Goal: Download file/media

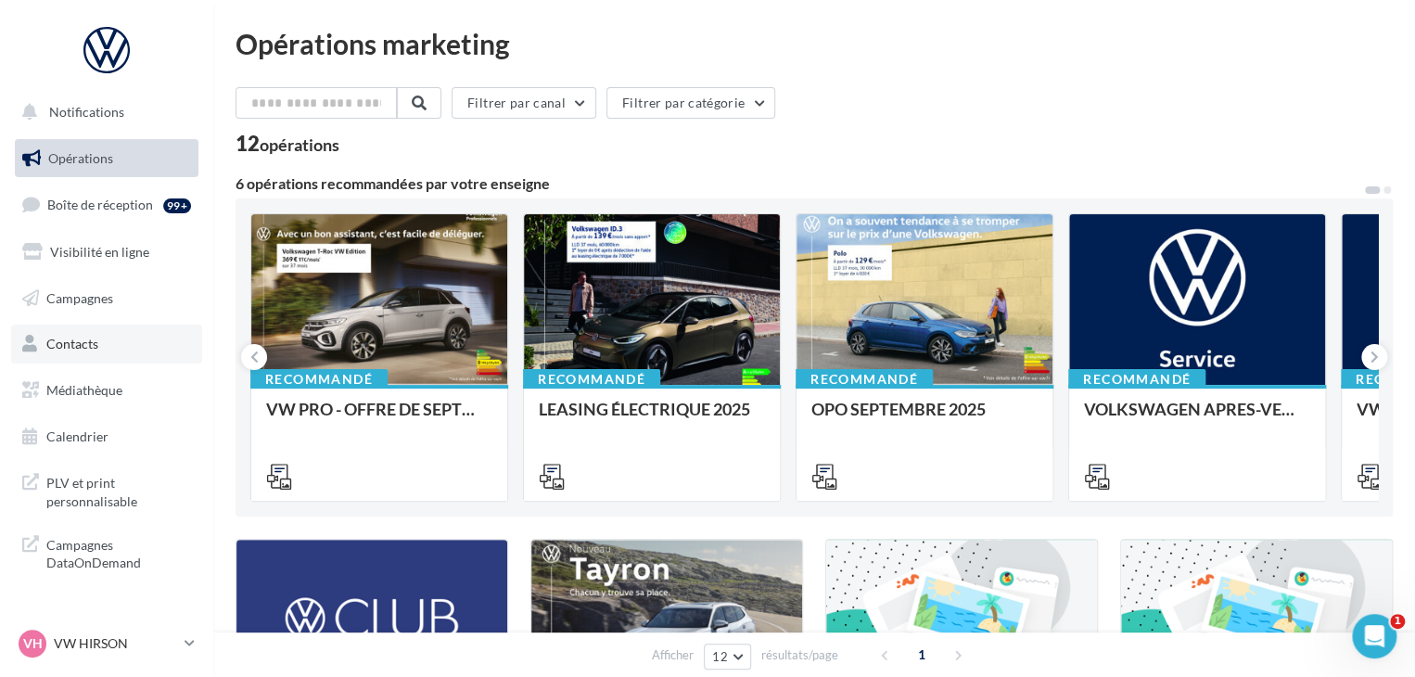
click at [79, 351] on span "Contacts" at bounding box center [72, 344] width 52 height 16
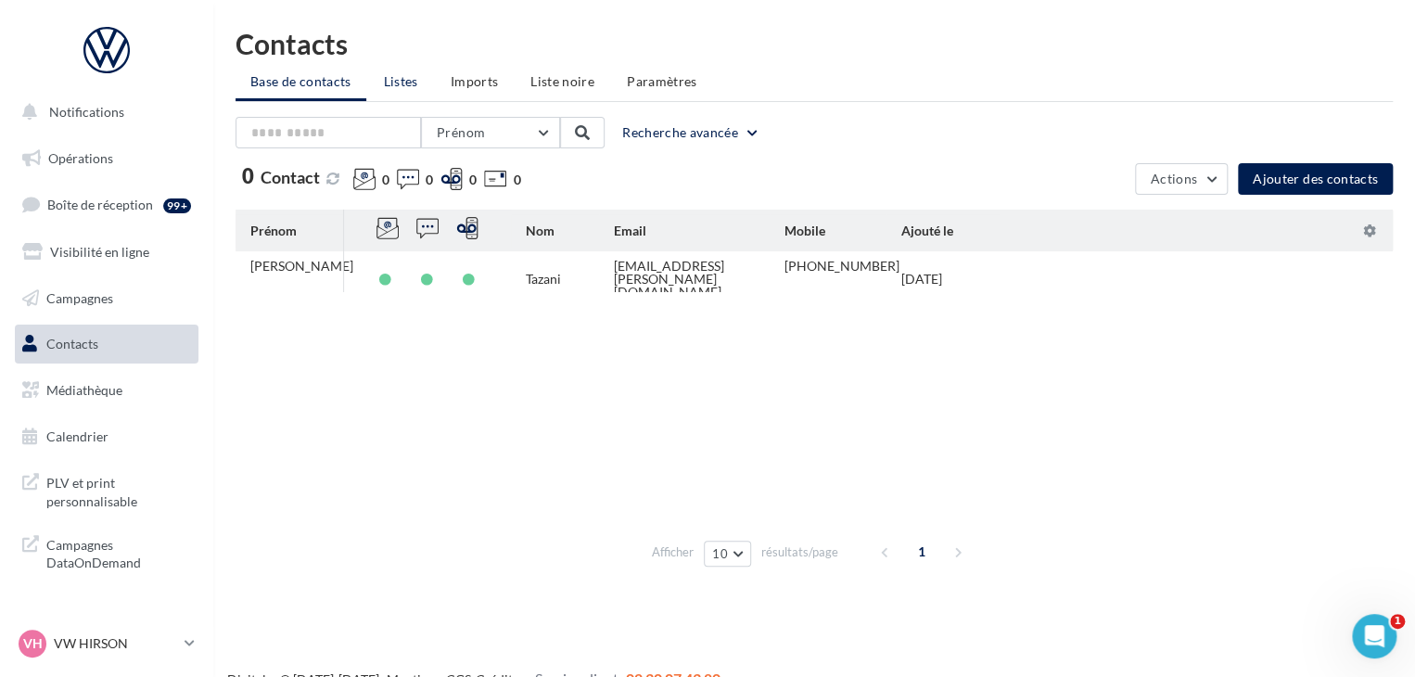
click at [408, 86] on span "Listes" at bounding box center [401, 81] width 34 height 16
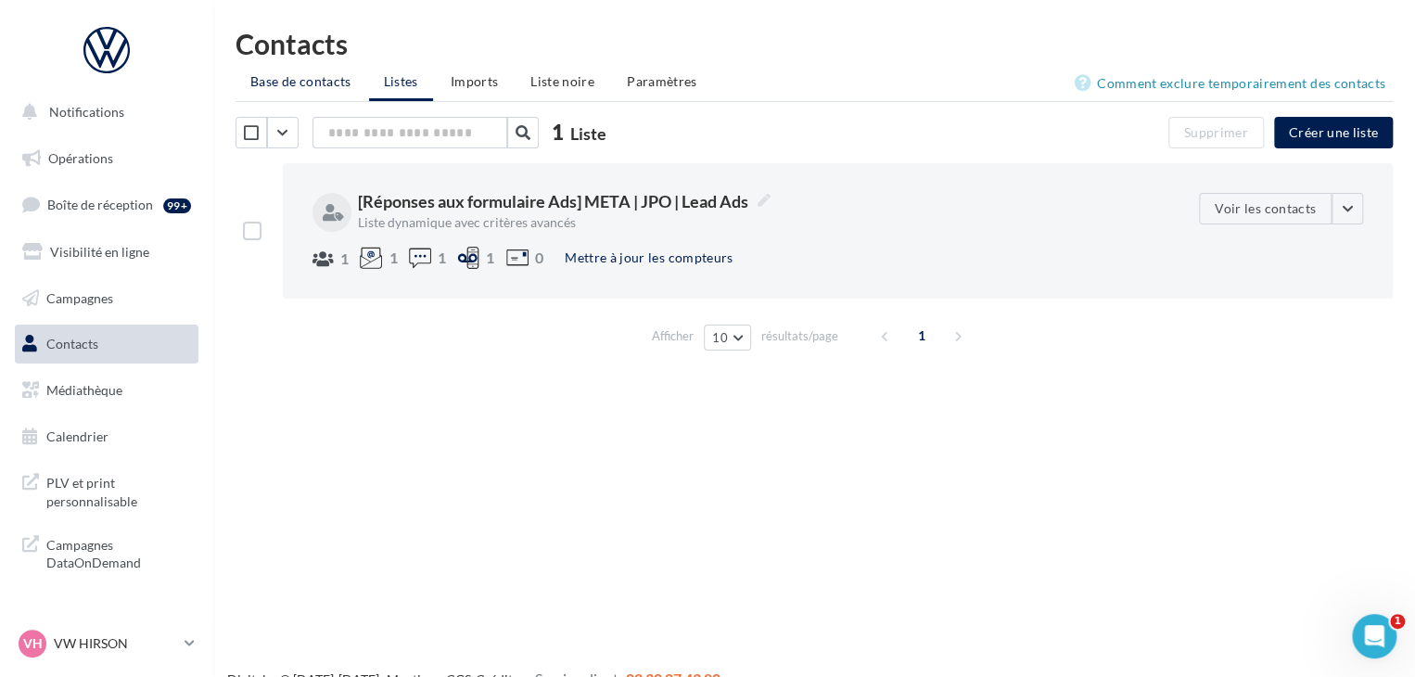
click at [308, 65] on li "Base de contacts" at bounding box center [301, 81] width 131 height 33
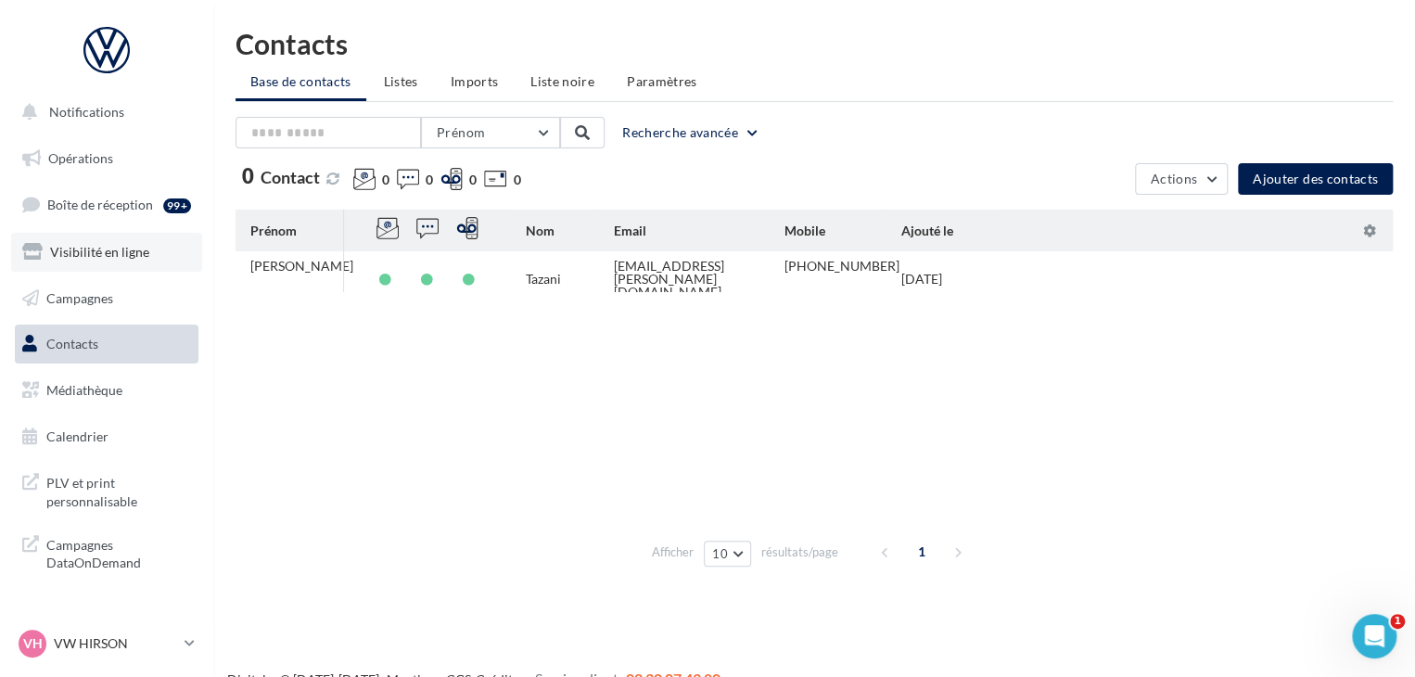
click at [93, 249] on span "Visibilité en ligne" at bounding box center [99, 252] width 99 height 16
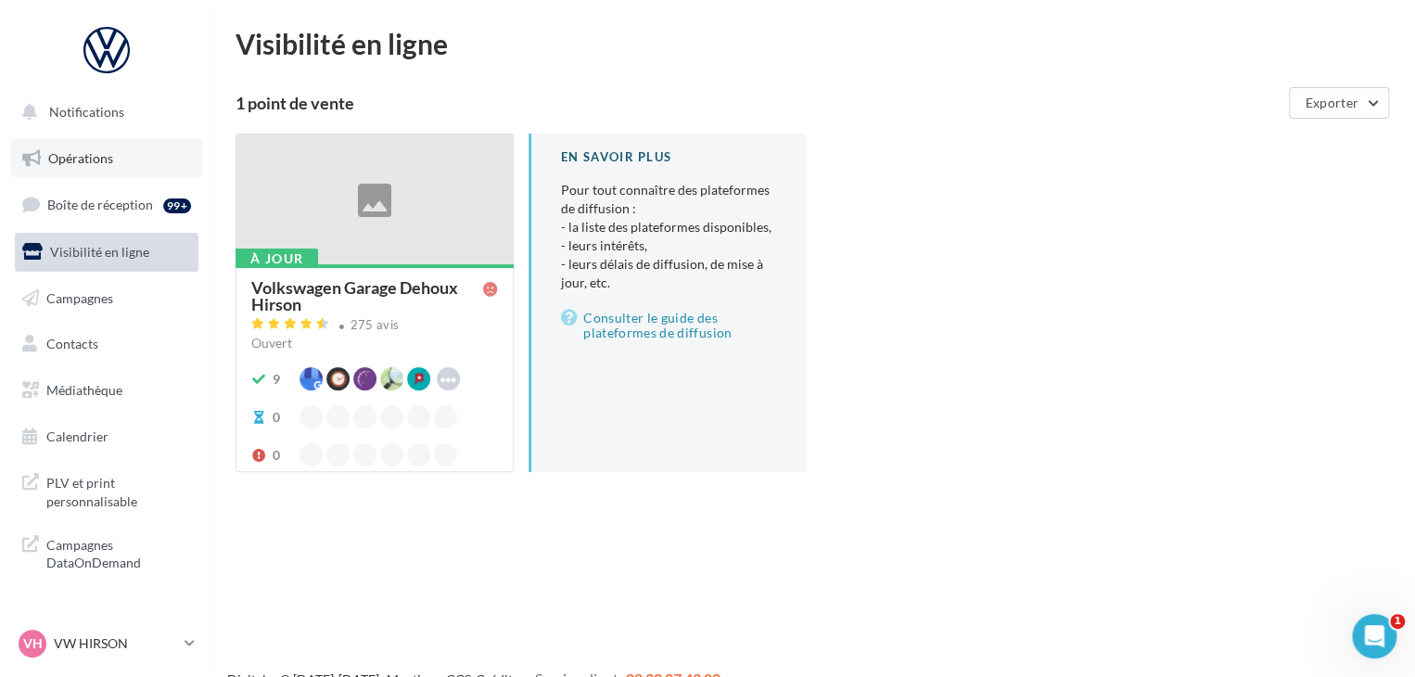
click at [98, 159] on span "Opérations" at bounding box center [80, 158] width 65 height 16
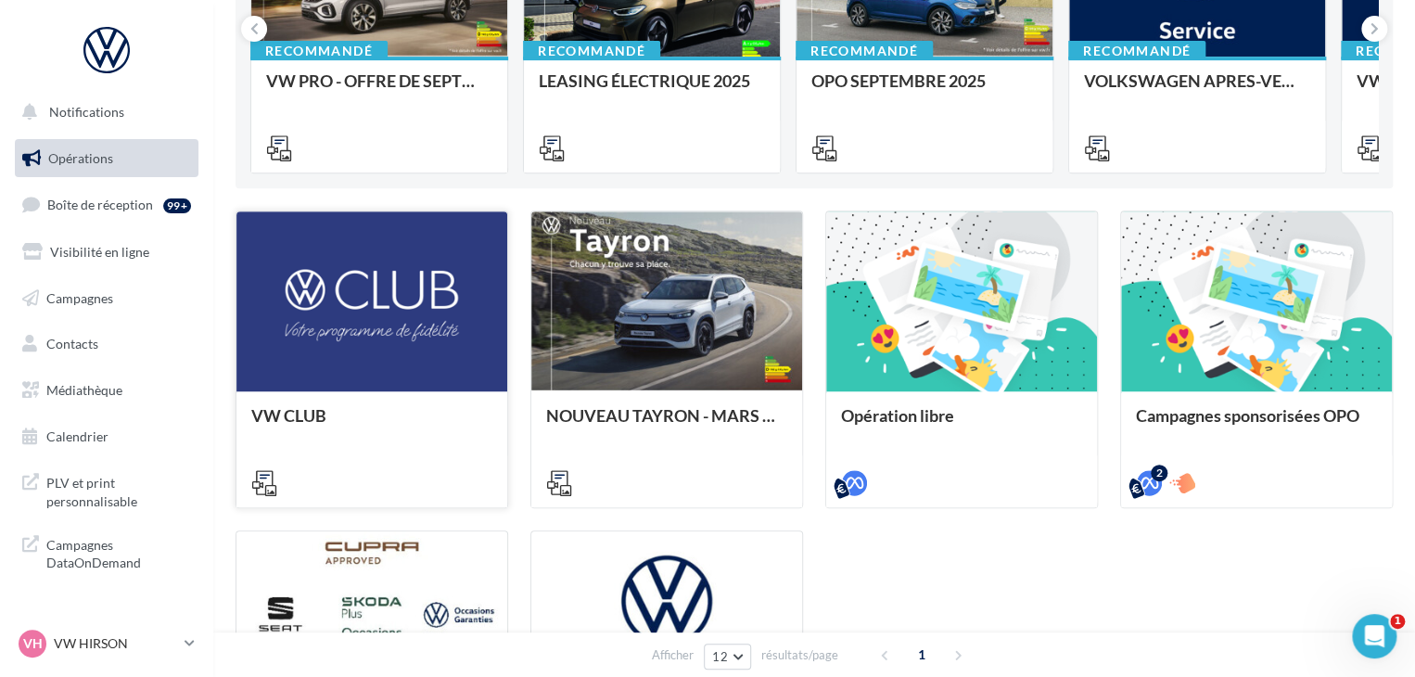
scroll to position [464, 0]
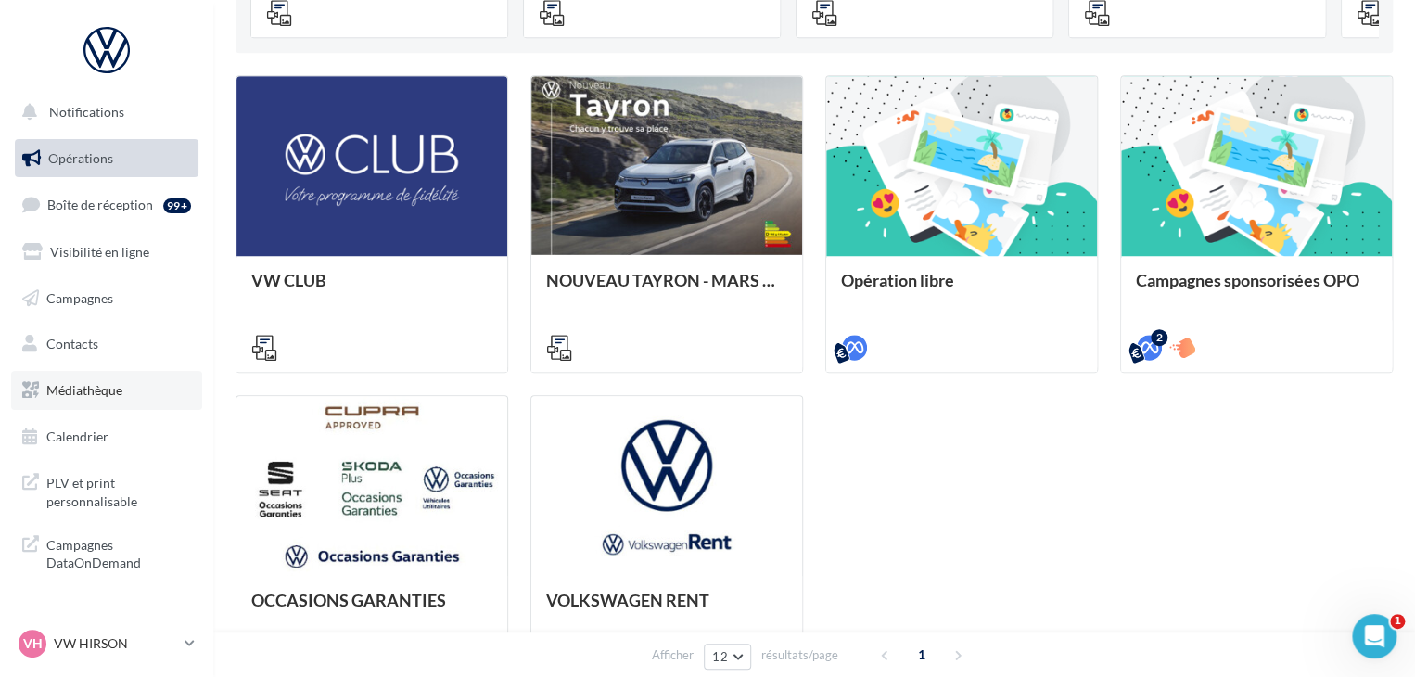
click at [71, 398] on link "Médiathèque" at bounding box center [106, 390] width 191 height 39
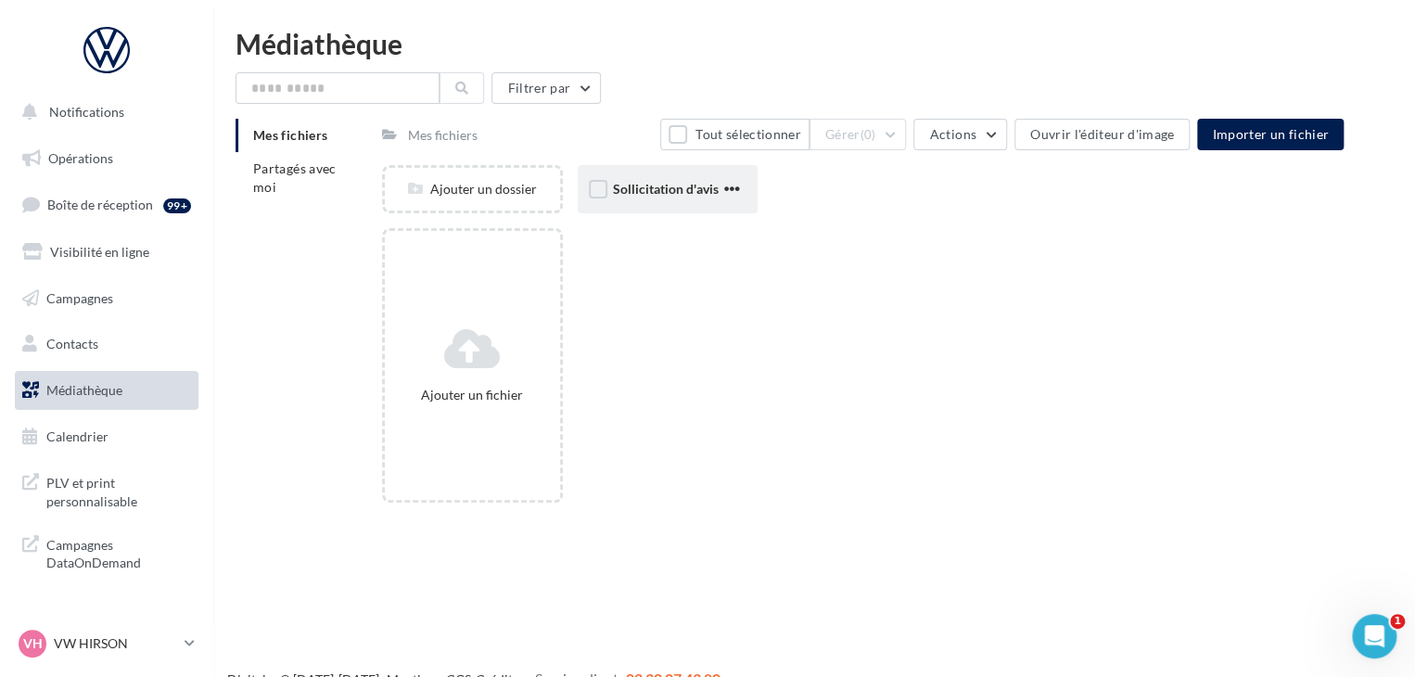
click at [636, 198] on div "Sollicitation d'avis" at bounding box center [668, 189] width 181 height 48
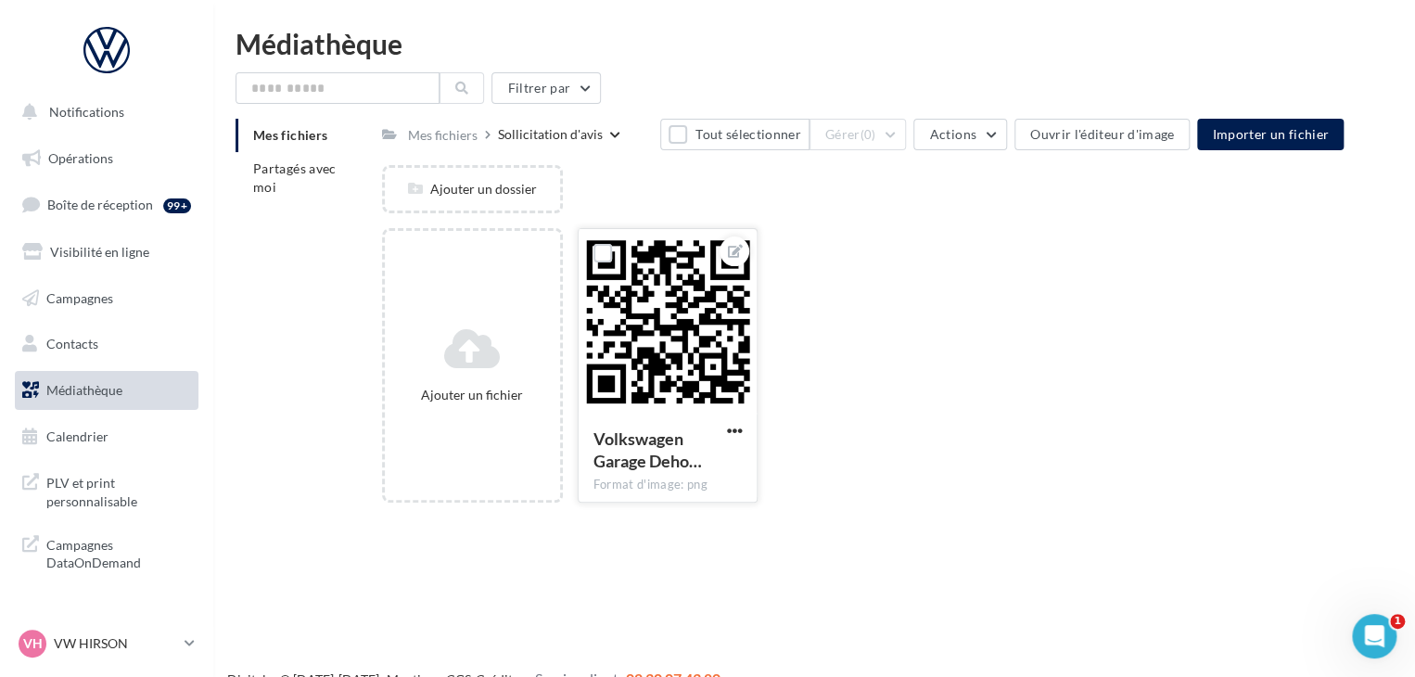
click at [634, 349] on div at bounding box center [668, 321] width 179 height 185
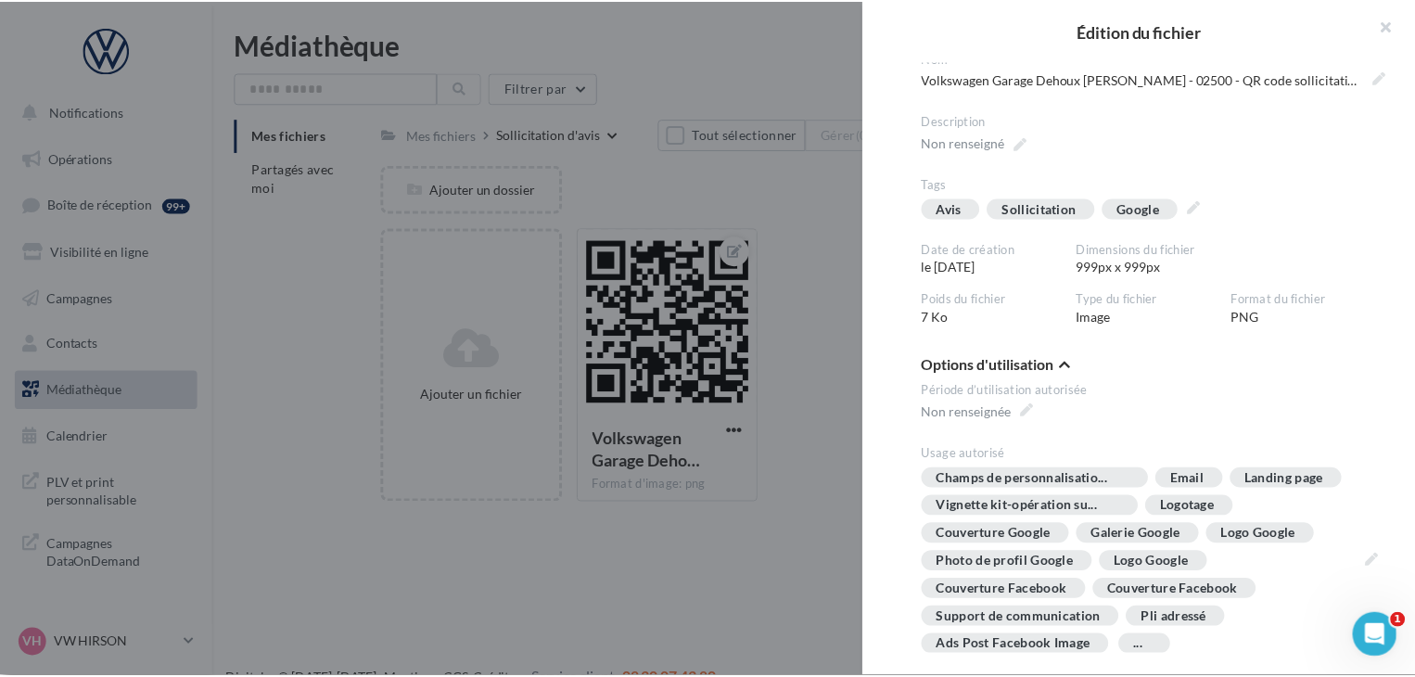
scroll to position [523, 0]
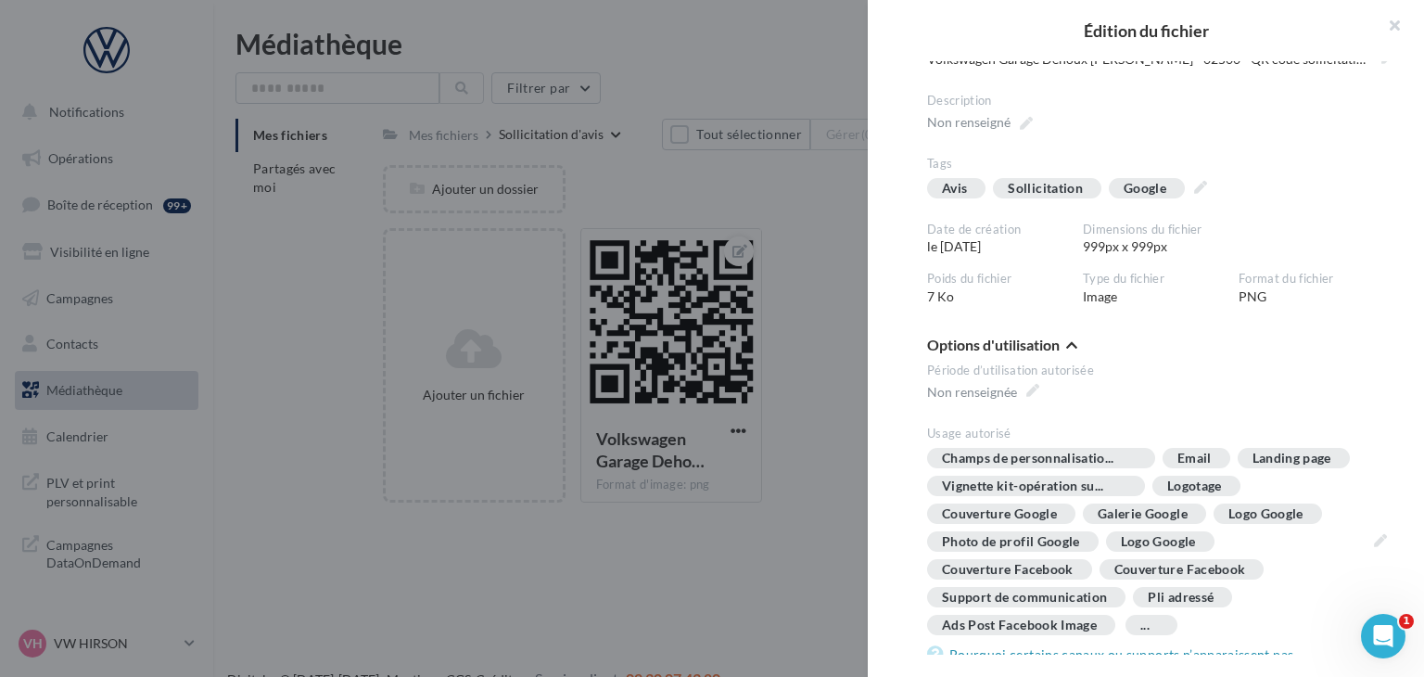
click at [790, 251] on div at bounding box center [712, 338] width 1424 height 677
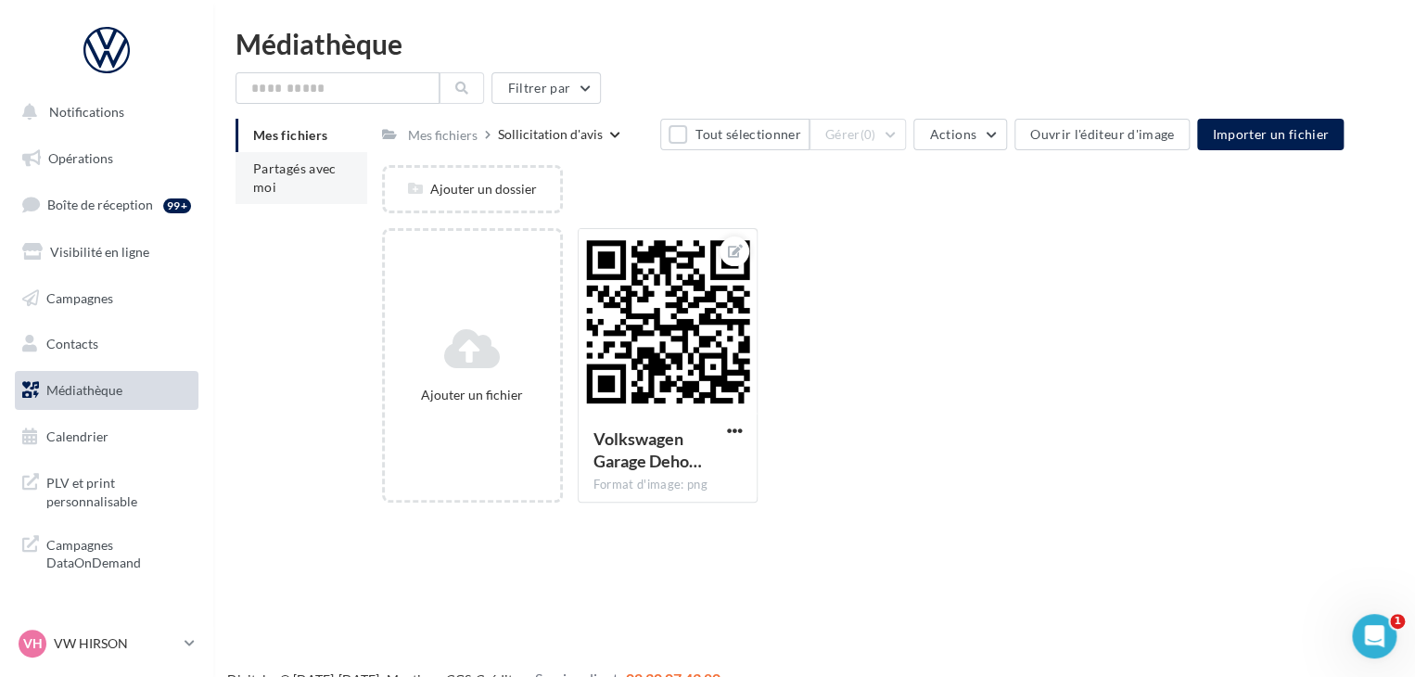
click at [321, 175] on span "Partagés avec moi" at bounding box center [294, 177] width 83 height 34
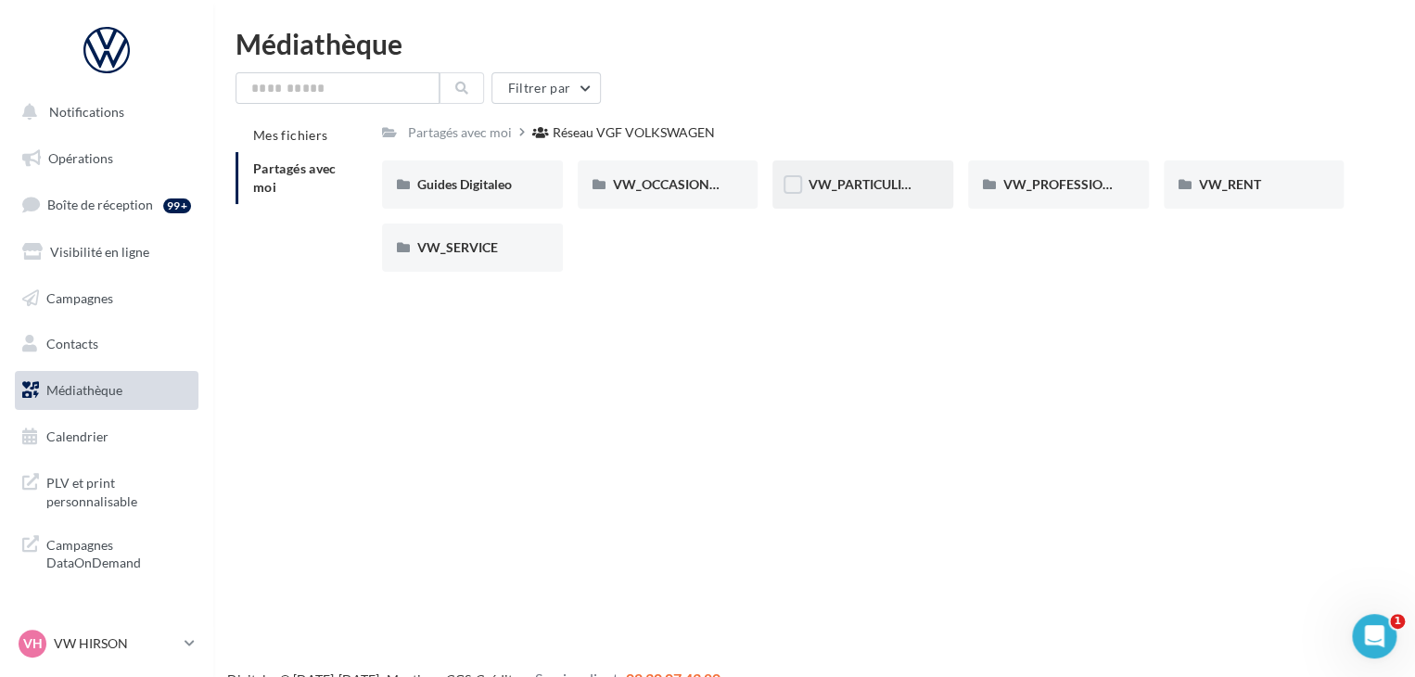
click at [842, 194] on div "VW_PARTICULIERS" at bounding box center [863, 184] width 110 height 19
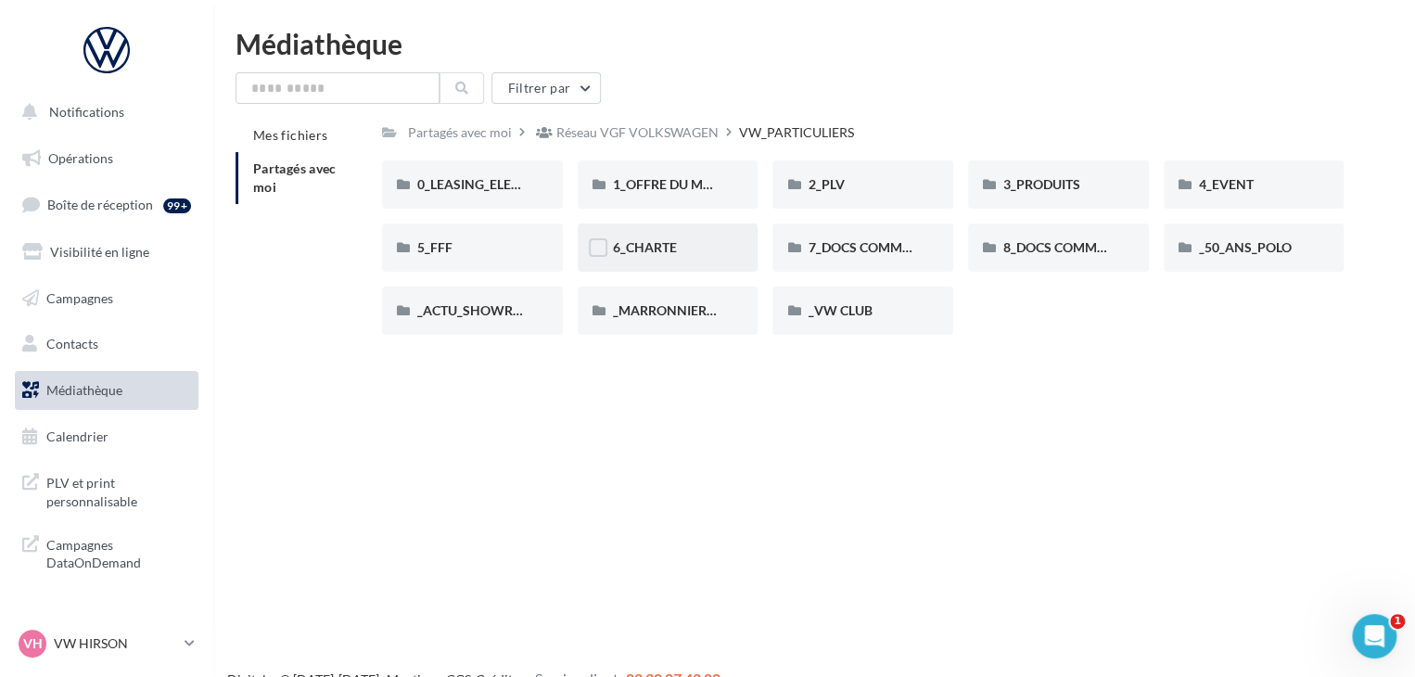
click at [697, 236] on div "6_CHARTE" at bounding box center [668, 248] width 181 height 48
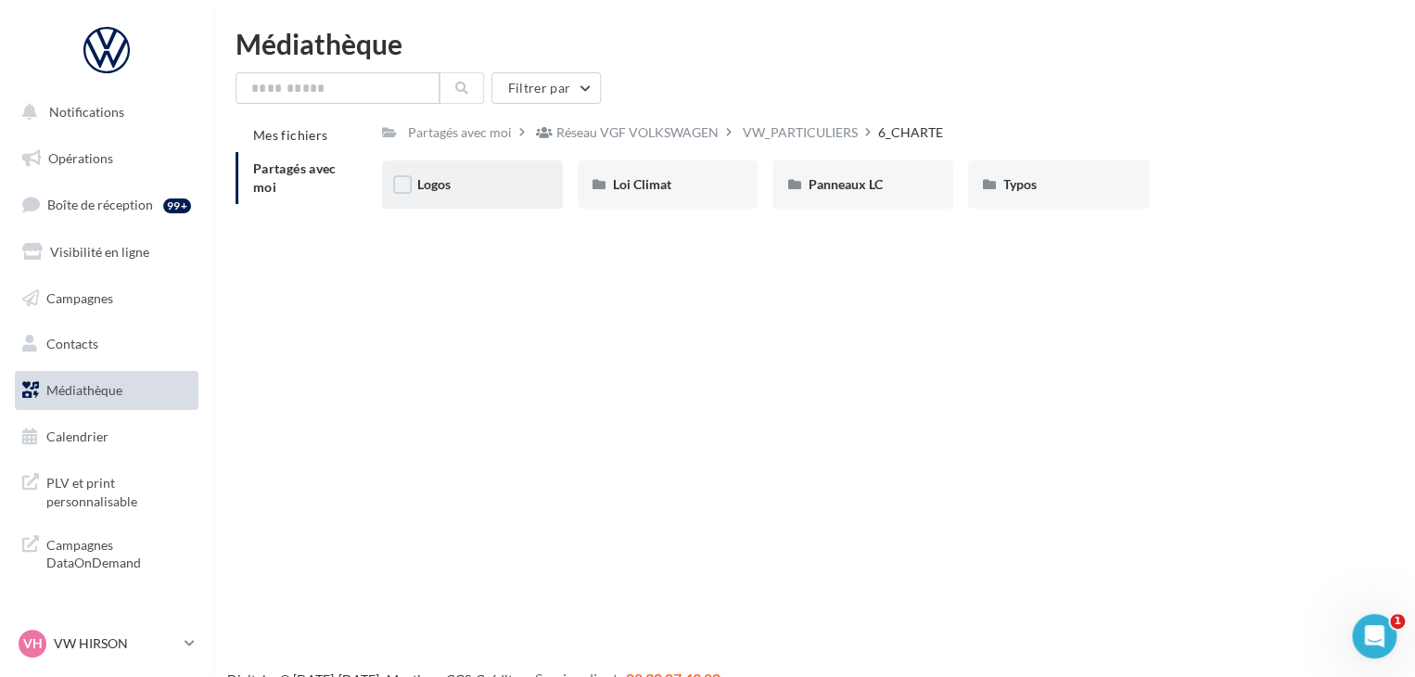
click at [482, 174] on div "Logos" at bounding box center [472, 184] width 181 height 48
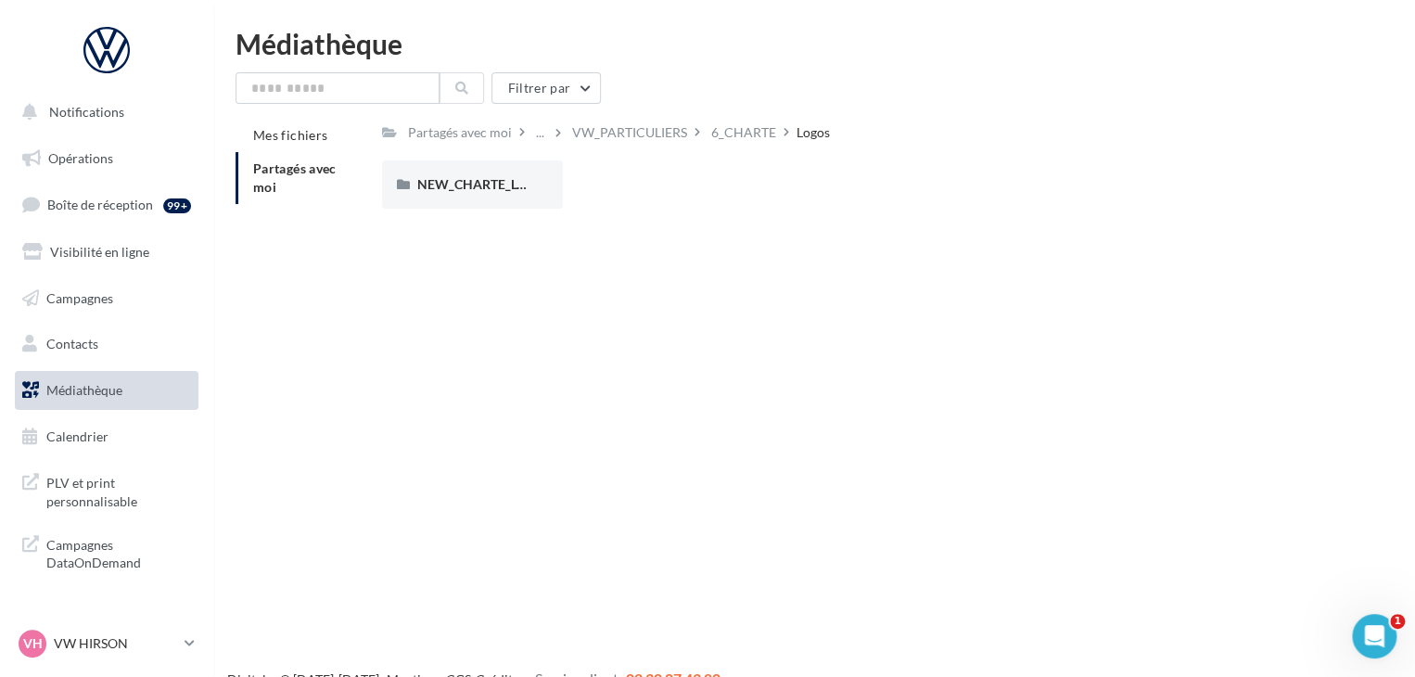
click at [482, 174] on div "NEW_CHARTE_LOGOS" at bounding box center [472, 184] width 181 height 48
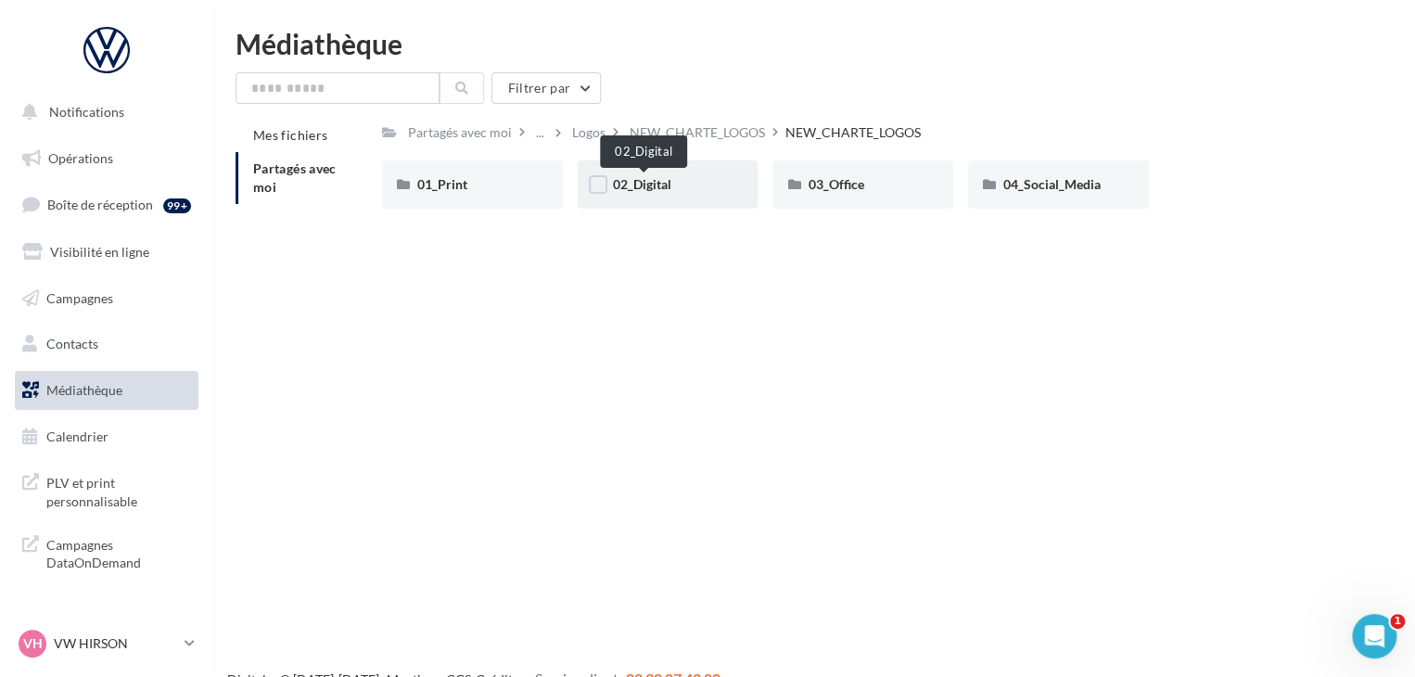
click at [656, 185] on span "02_Digital" at bounding box center [642, 184] width 58 height 16
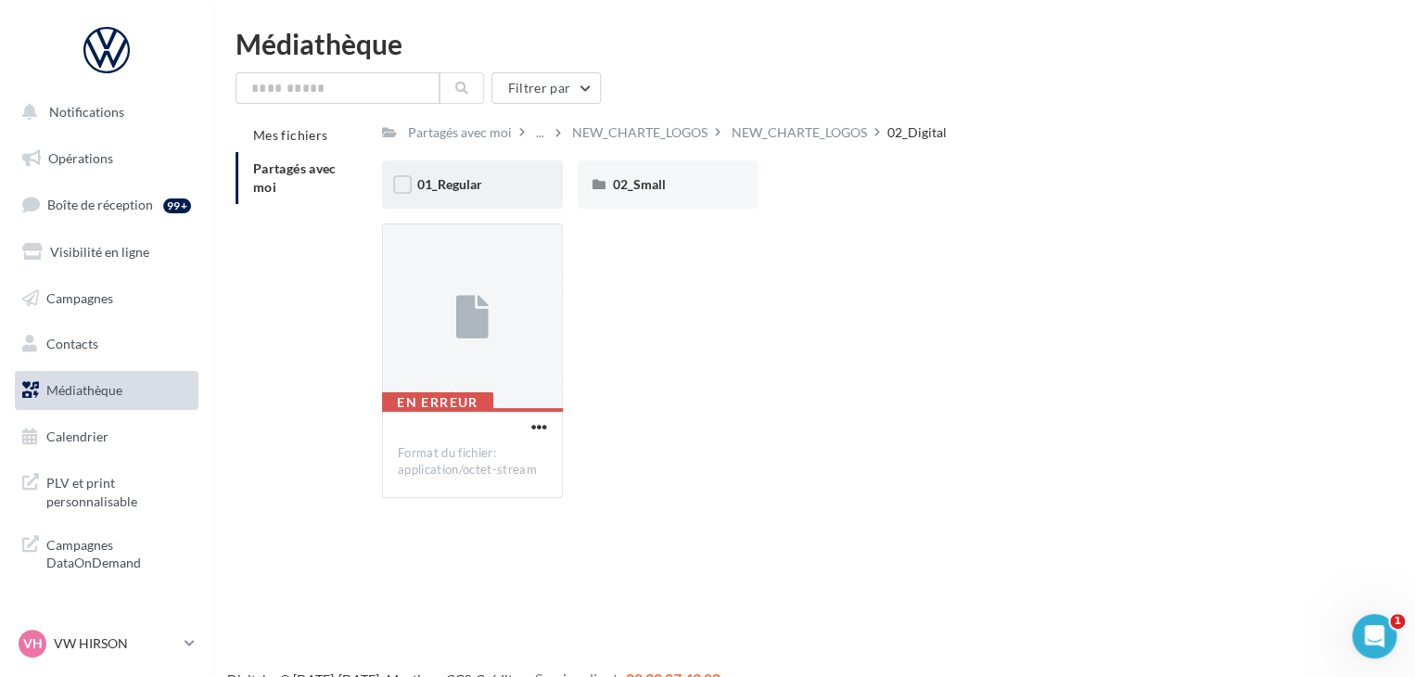
click at [490, 188] on div "01_Regular" at bounding box center [472, 184] width 110 height 19
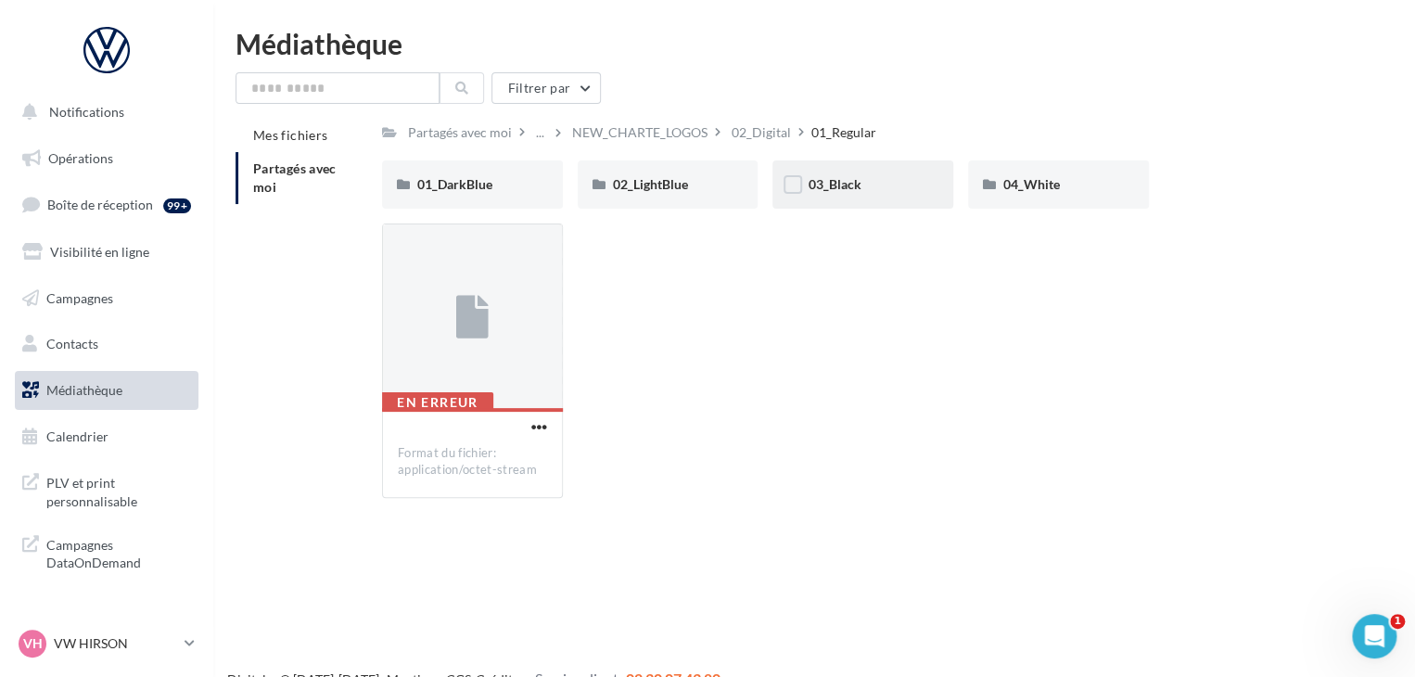
click at [862, 194] on div "03_Black" at bounding box center [863, 184] width 110 height 19
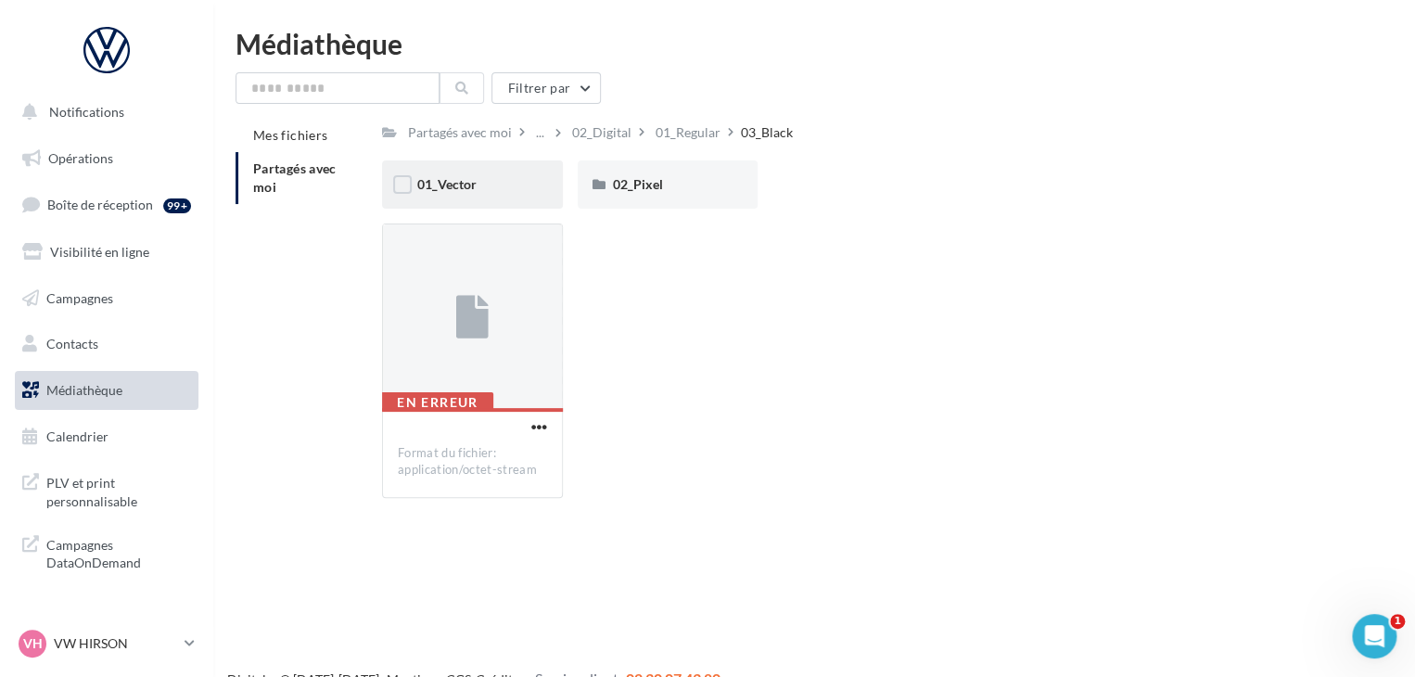
click at [503, 172] on div "01_Vector" at bounding box center [472, 184] width 181 height 48
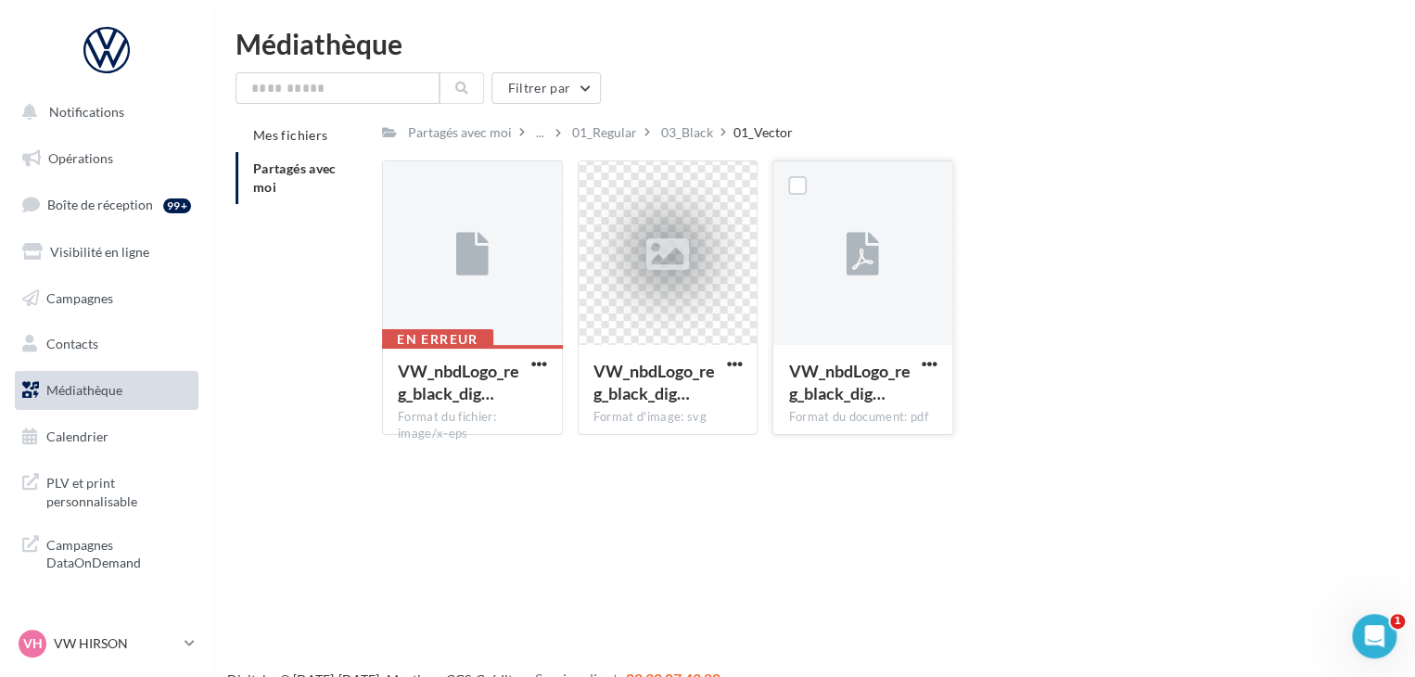
click at [857, 246] on icon at bounding box center [863, 255] width 32 height 43
click at [837, 305] on div at bounding box center [862, 253] width 179 height 185
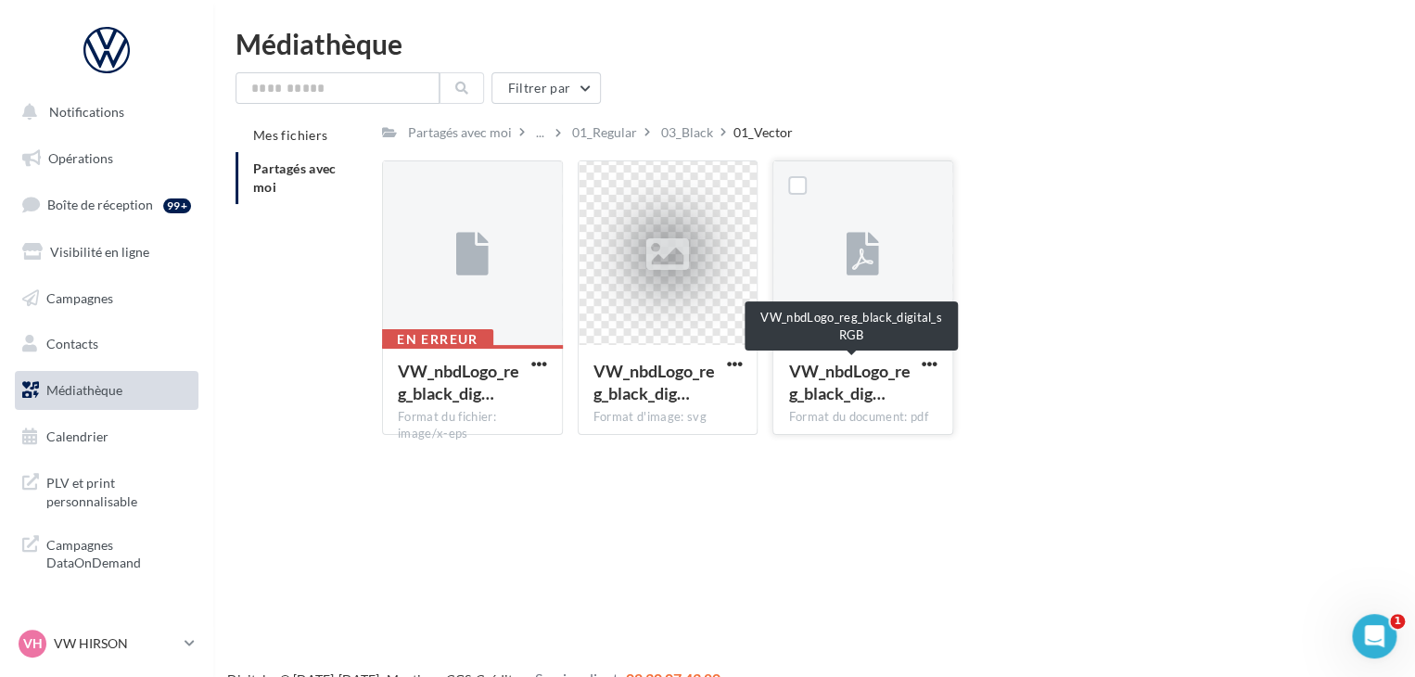
click at [841, 390] on span "VW_nbdLogo_reg_black_dig…" at bounding box center [848, 382] width 121 height 43
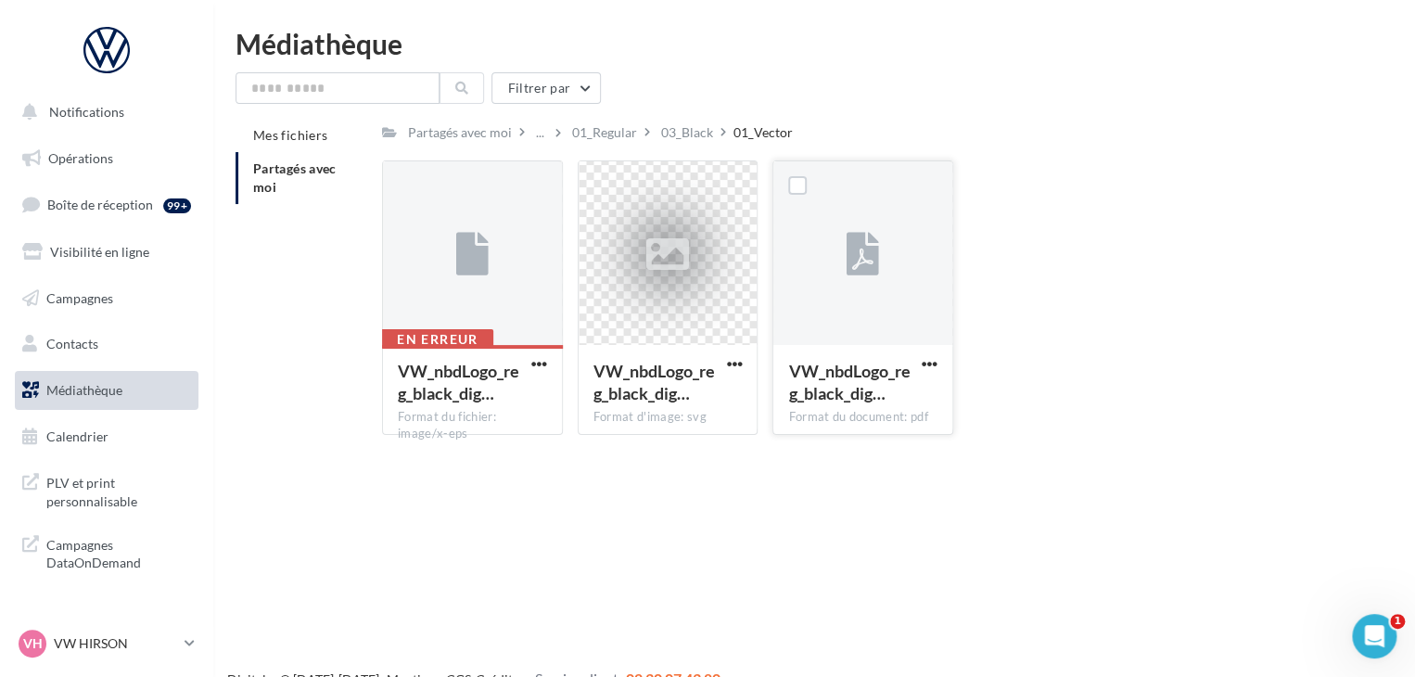
click at [841, 379] on span "VW_nbdLogo_reg_black_dig…" at bounding box center [848, 382] width 121 height 43
click at [468, 131] on div "Partagés avec moi" at bounding box center [460, 132] width 104 height 19
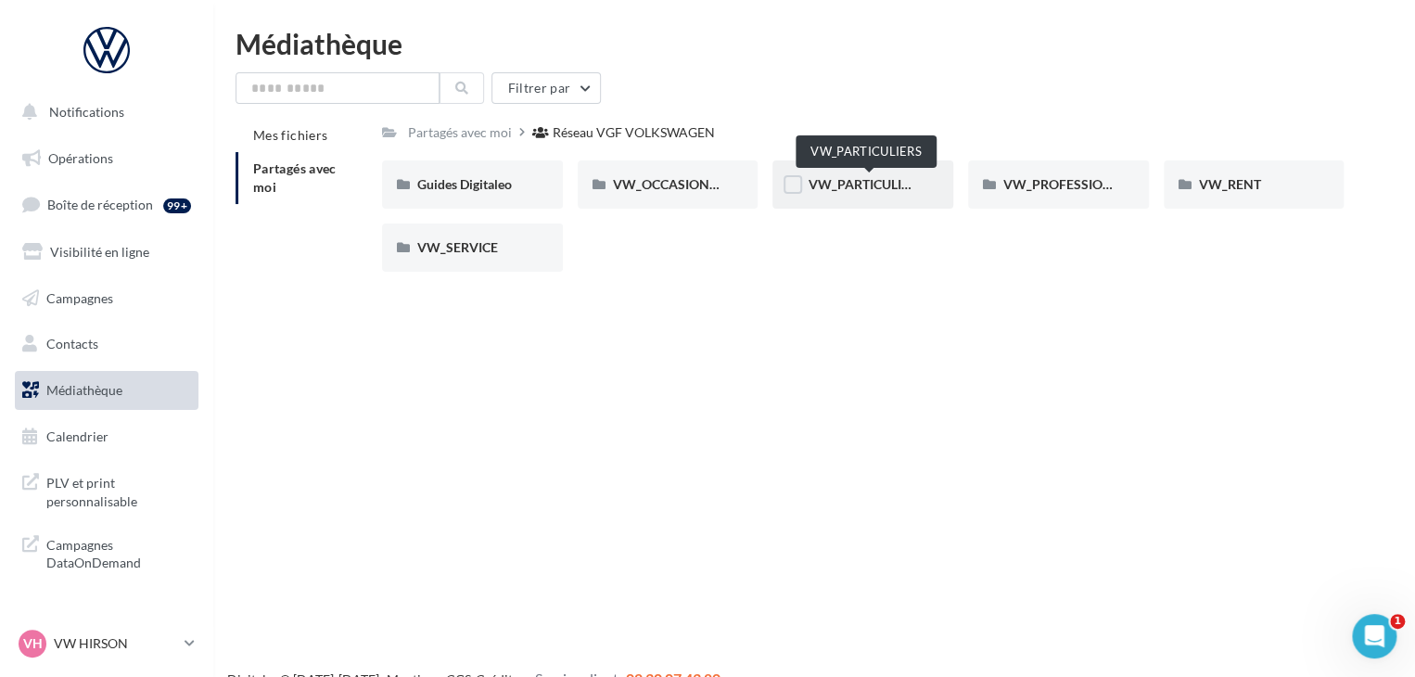
click at [875, 187] on span "VW_PARTICULIERS" at bounding box center [866, 184] width 116 height 16
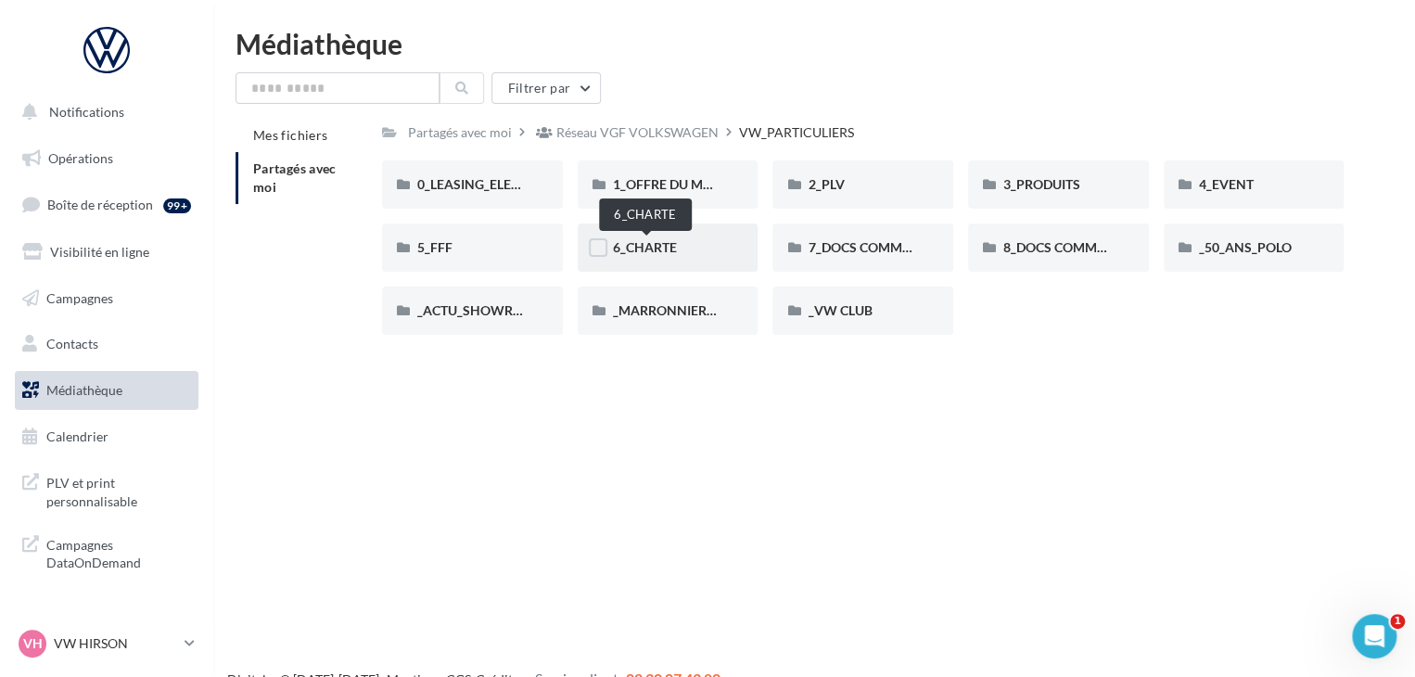
click at [658, 245] on span "6_CHARTE" at bounding box center [645, 247] width 64 height 16
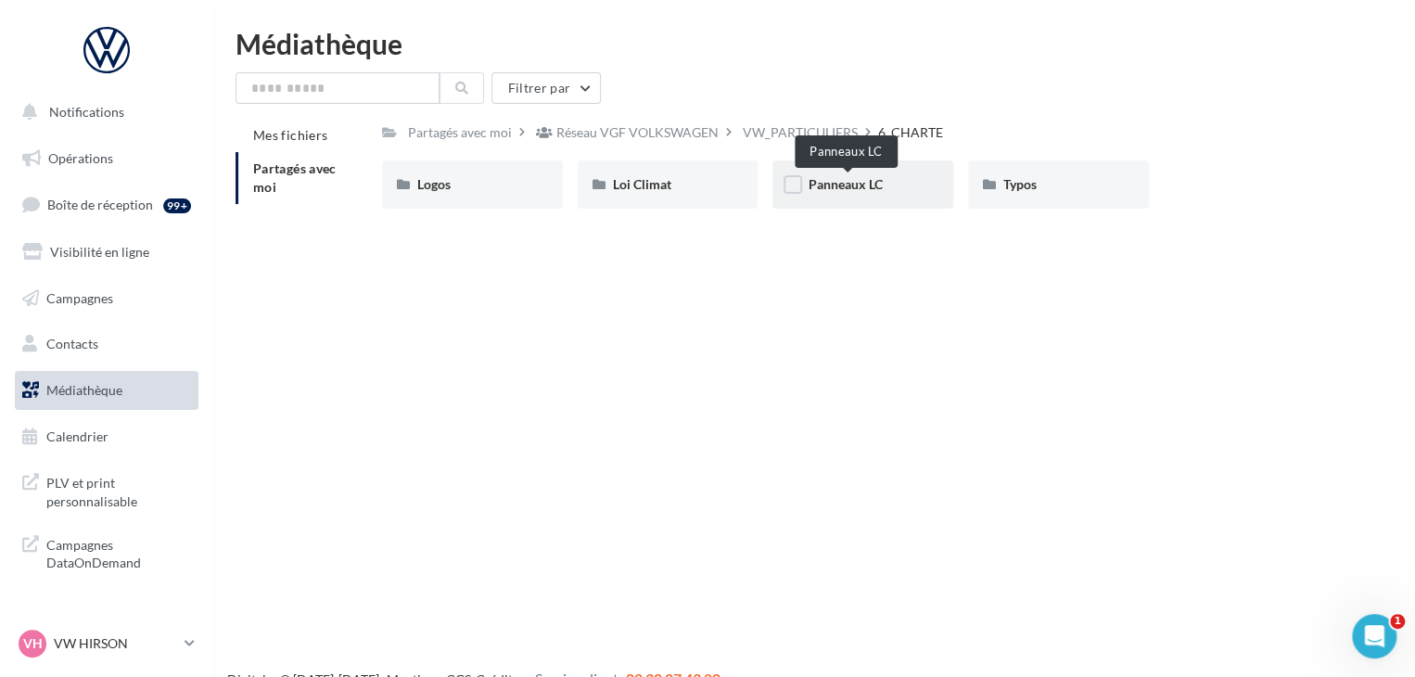
click at [882, 185] on span "Panneaux LC" at bounding box center [845, 184] width 74 height 16
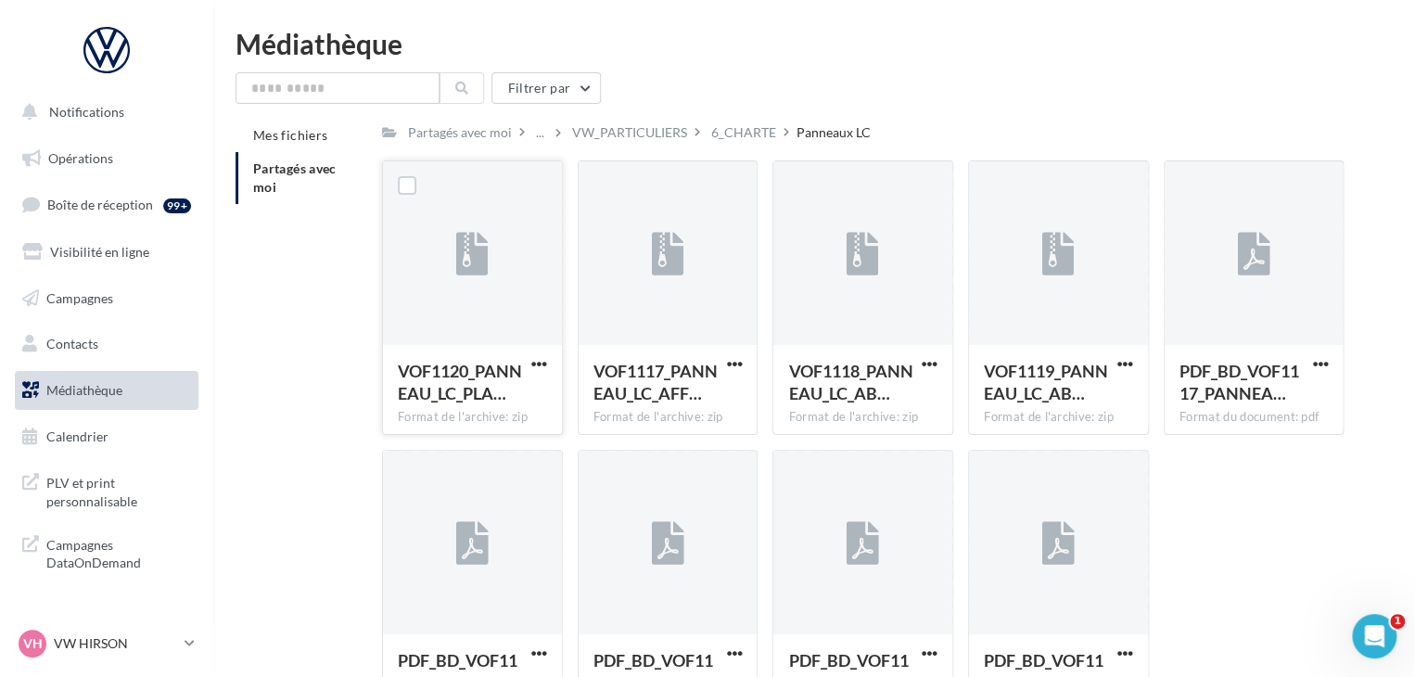
click at [470, 290] on div at bounding box center [472, 253] width 179 height 185
click at [493, 362] on span "VOF1120_PANNEAU_LC_PLA…" at bounding box center [460, 382] width 124 height 43
click at [468, 239] on icon at bounding box center [472, 255] width 32 height 43
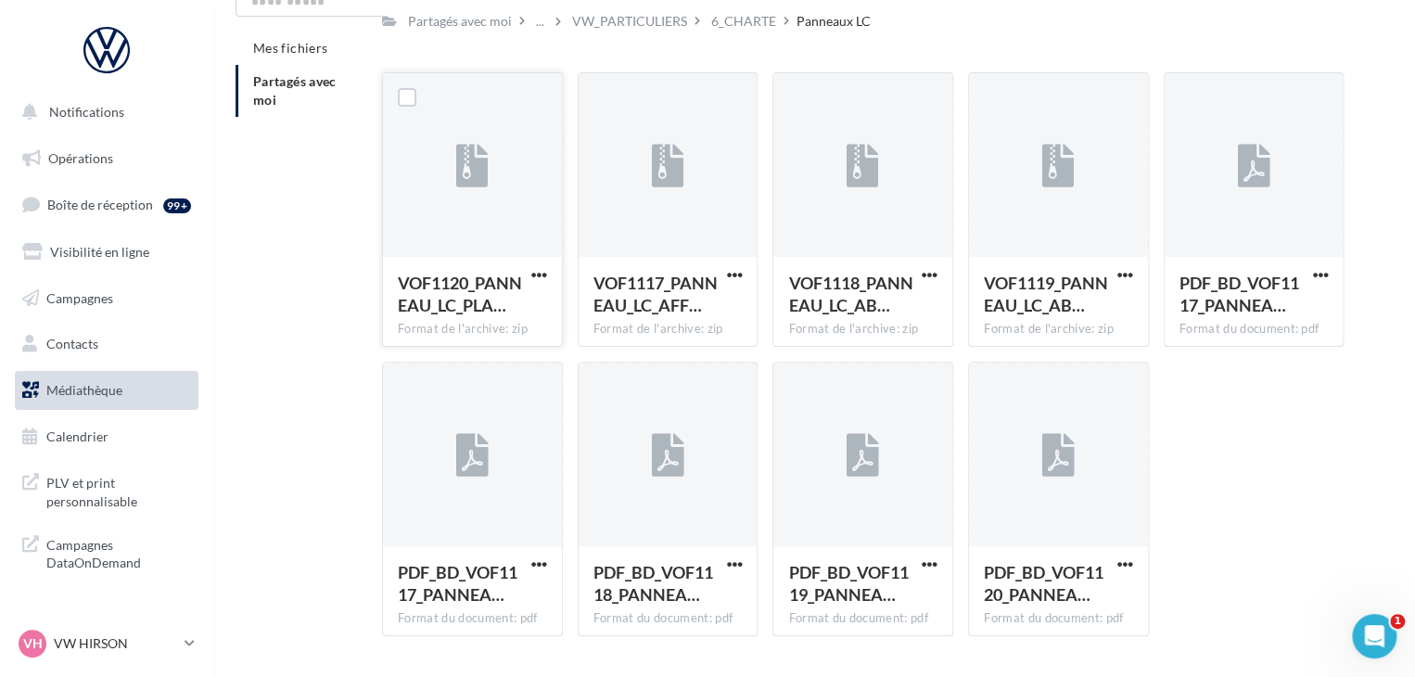
scroll to position [141, 0]
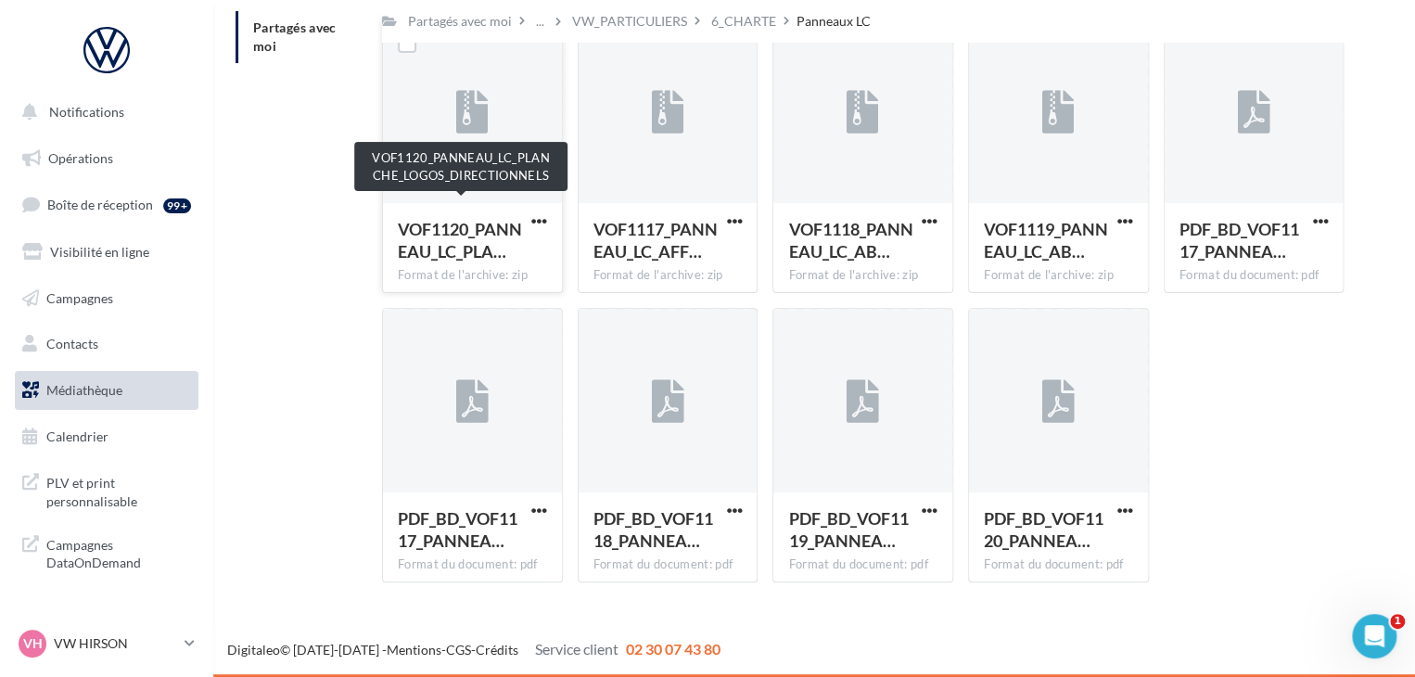
click at [468, 239] on span "VOF1120_PANNEAU_LC_PLA…" at bounding box center [460, 240] width 124 height 43
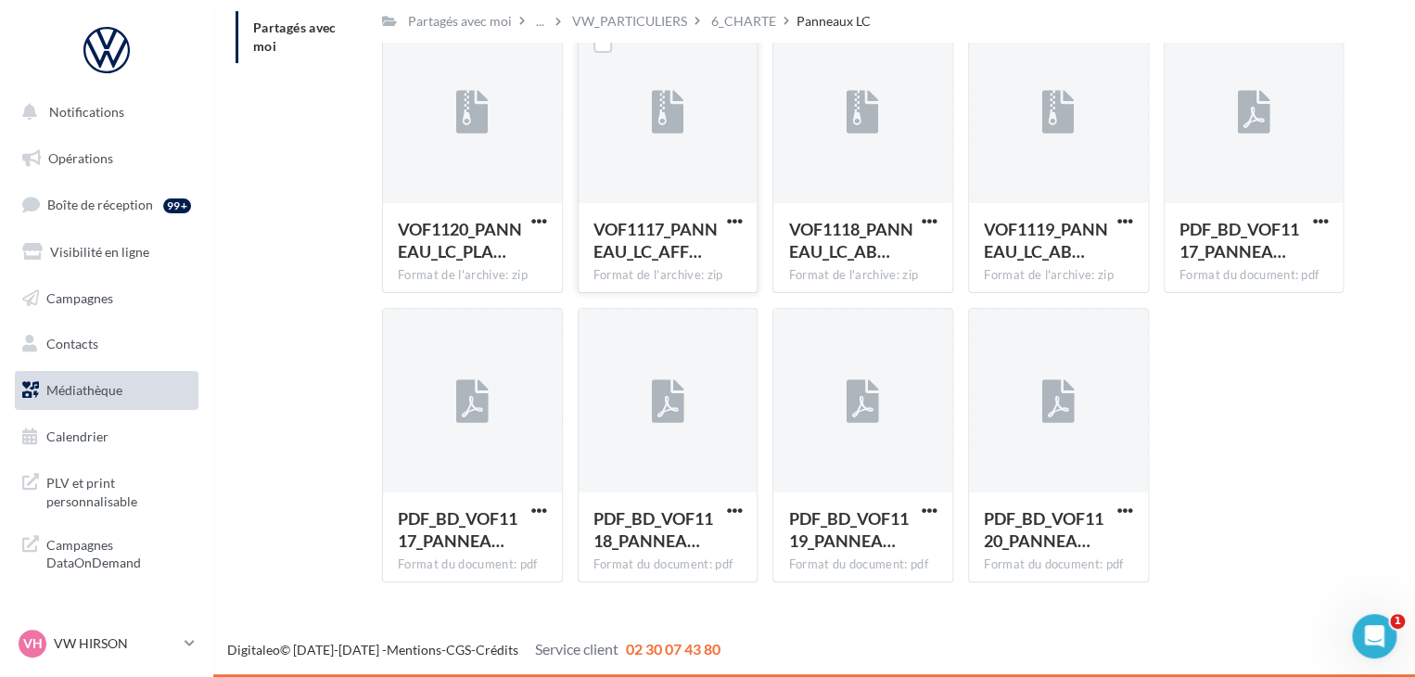
click at [735, 241] on div "VOF1117_PANNEAU_LC_AFF…" at bounding box center [668, 242] width 149 height 49
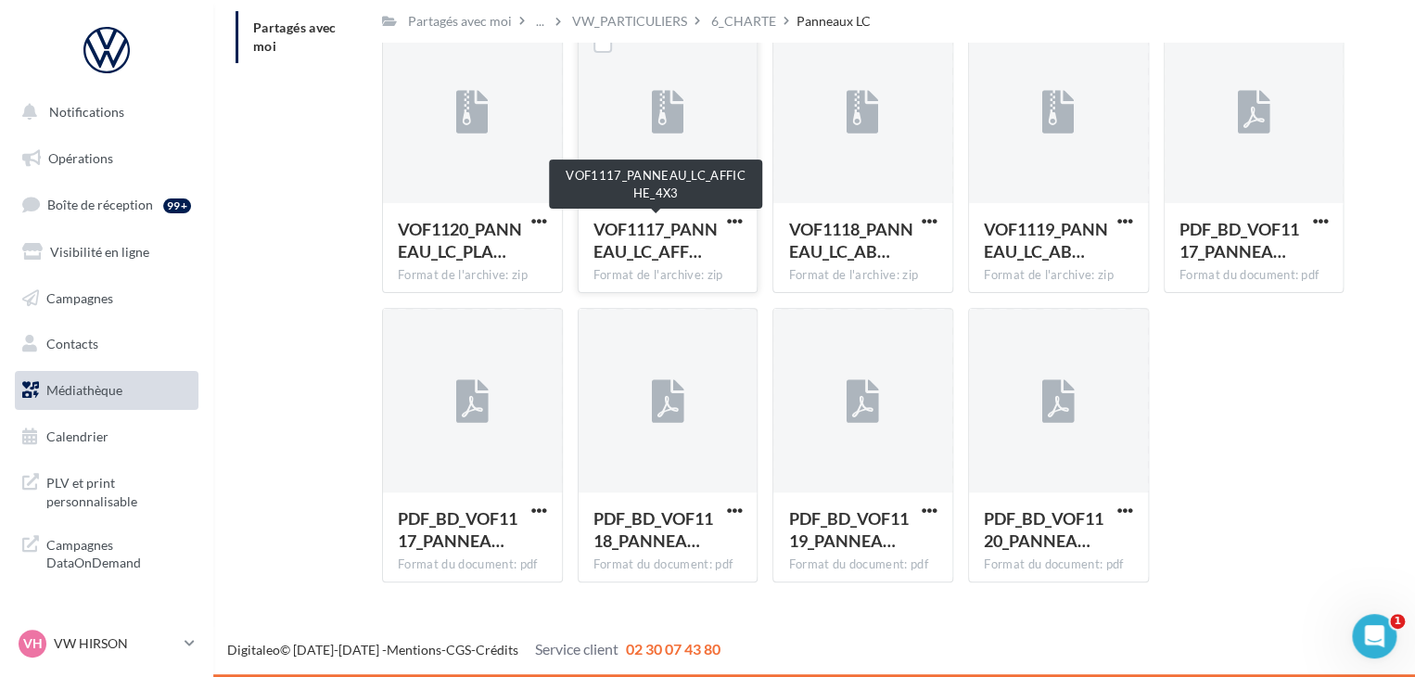
click at [708, 252] on span "VOF1117_PANNEAU_LC_AFF…" at bounding box center [656, 240] width 124 height 43
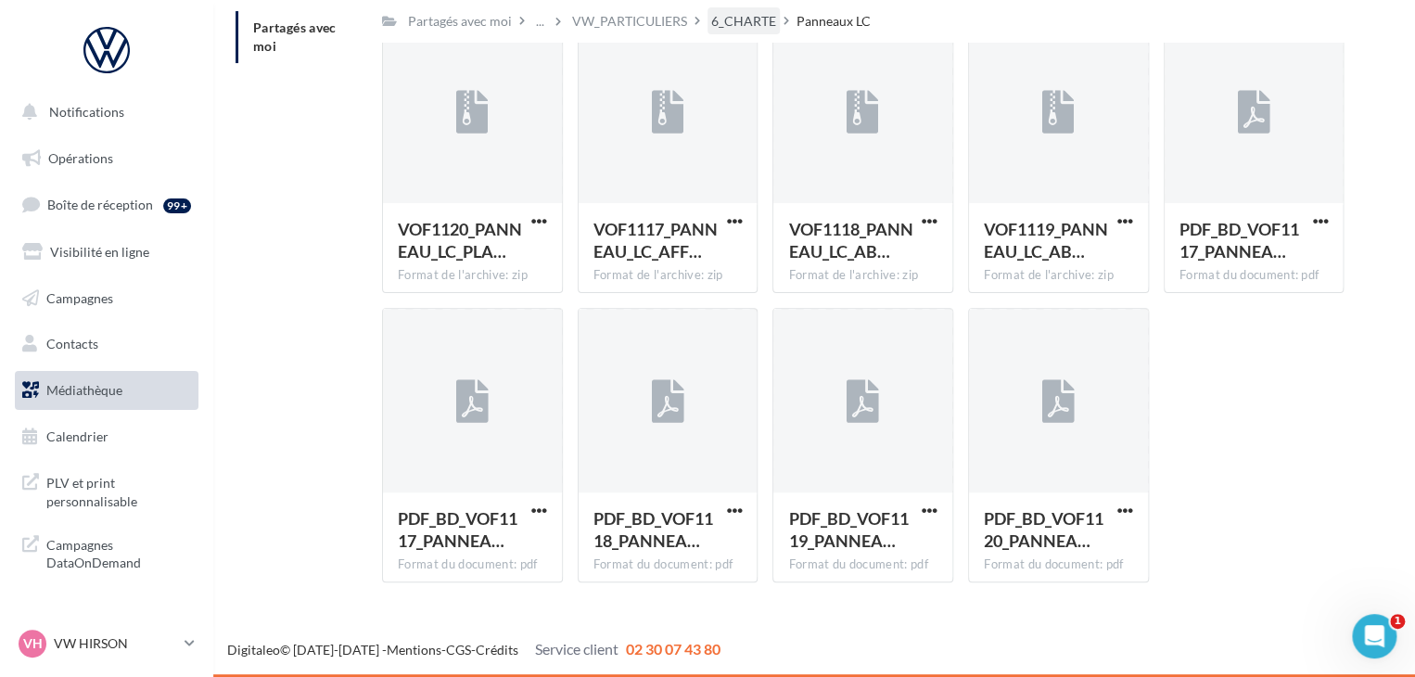
click at [749, 21] on div "6_CHARTE" at bounding box center [743, 21] width 65 height 19
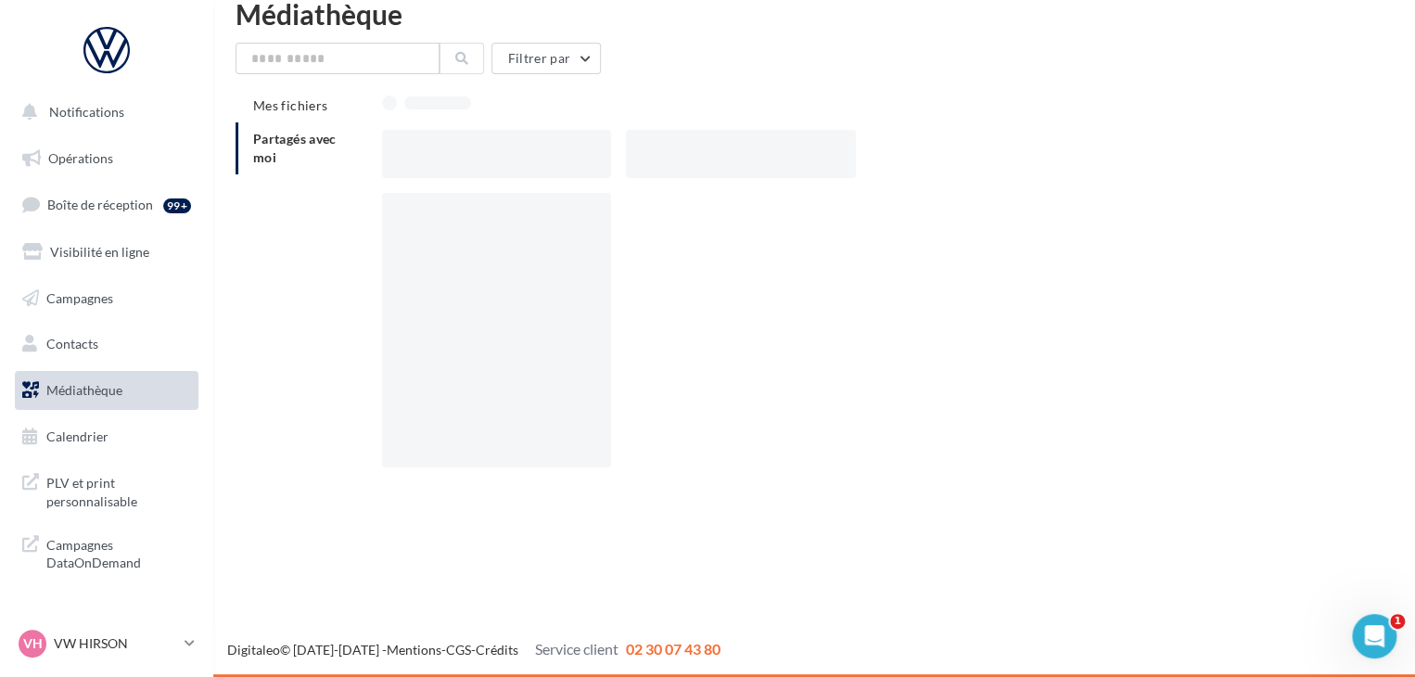
scroll to position [30, 0]
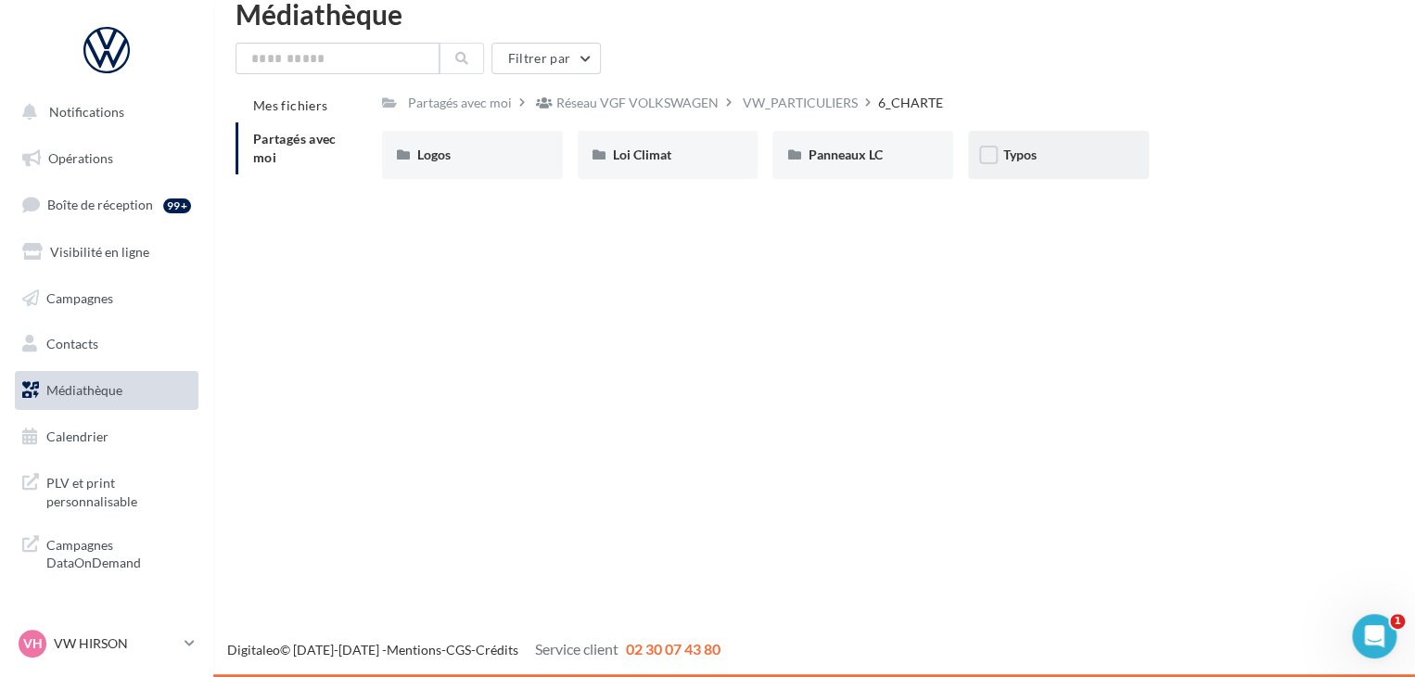
click at [1032, 160] on span "Typos" at bounding box center [1019, 155] width 33 height 16
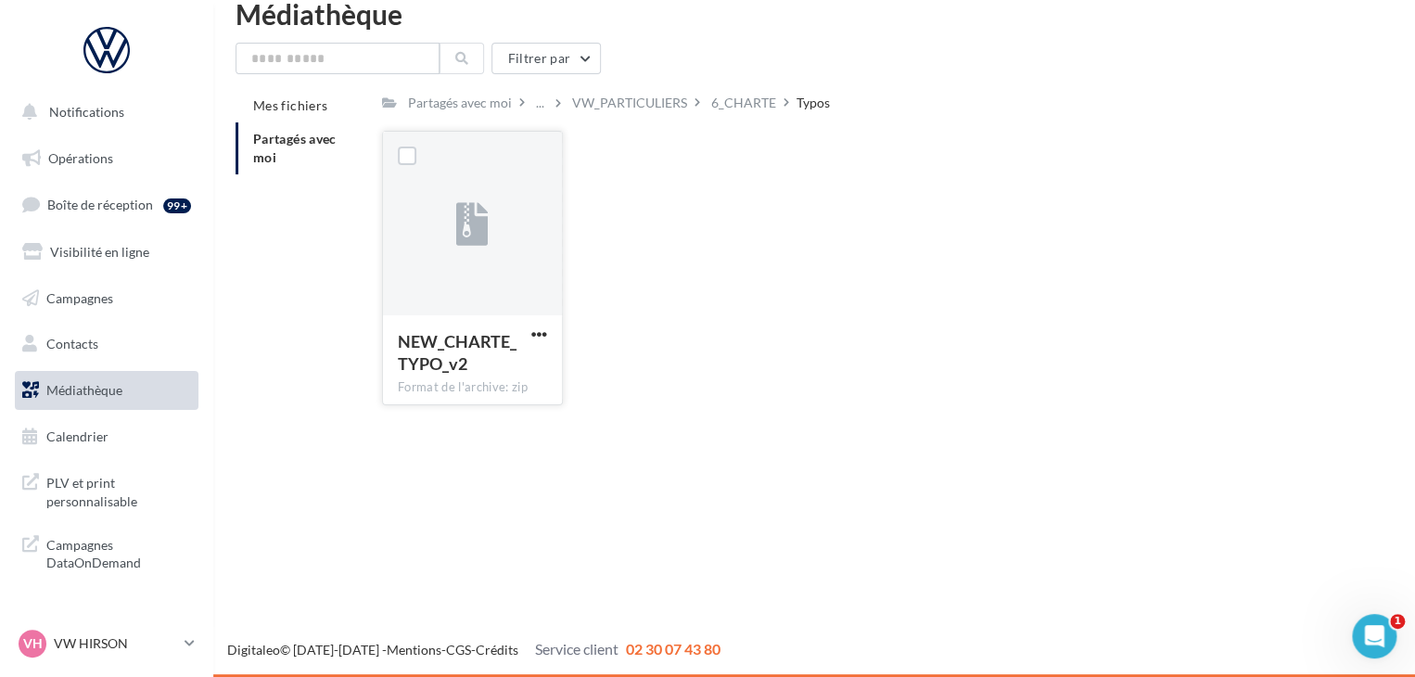
click at [412, 219] on div at bounding box center [472, 224] width 179 height 185
click at [467, 372] on span "NEW_CHARTE_TYPO_v2" at bounding box center [457, 352] width 119 height 43
click at [470, 343] on span "NEW_CHARTE_TYPO_v2" at bounding box center [457, 352] width 119 height 43
click at [466, 361] on span "NEW_CHARTE_TYPO_v2" at bounding box center [457, 352] width 119 height 43
click at [466, 352] on div "NEW_CHARTE_TYPO_v2" at bounding box center [461, 352] width 127 height 45
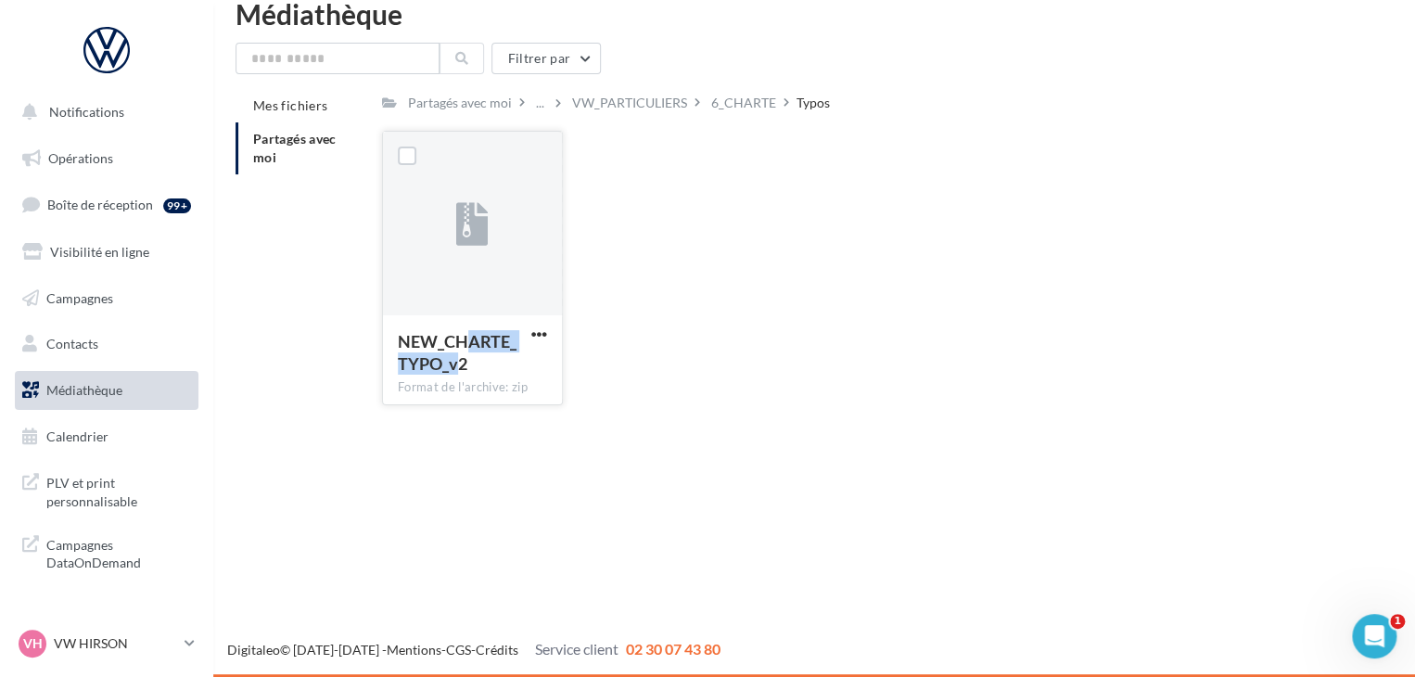
click at [466, 351] on span "NEW_CHARTE_TYPO_v2" at bounding box center [457, 352] width 119 height 43
click at [464, 230] on icon at bounding box center [472, 225] width 32 height 43
click at [547, 339] on button "button" at bounding box center [539, 335] width 23 height 19
click at [500, 368] on button "Télécharger" at bounding box center [457, 371] width 185 height 48
click at [119, 183] on ul "Opérations Boîte de réception 99+ Visibilité en ligne Campagnes Contacts Médiat…" at bounding box center [106, 298] width 198 height 332
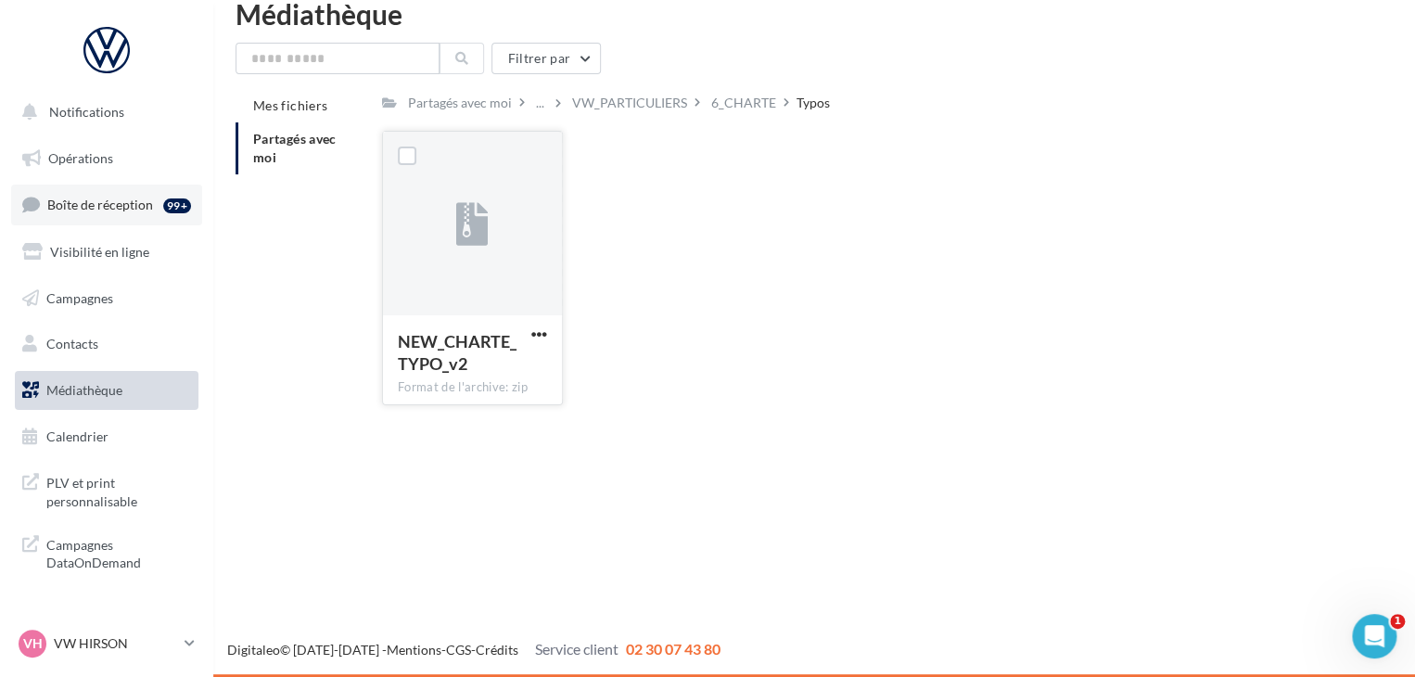
click at [83, 222] on link "Boîte de réception 99+" at bounding box center [106, 205] width 191 height 40
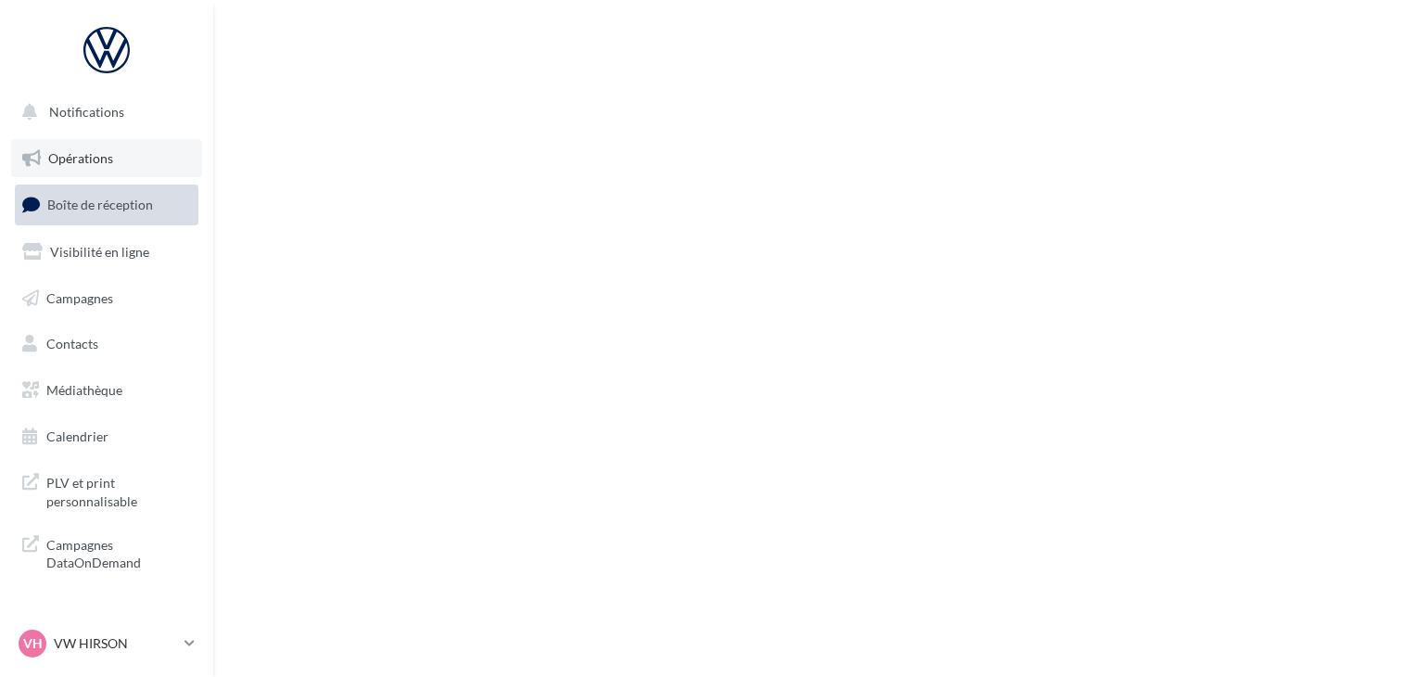
click at [119, 171] on link "Opérations" at bounding box center [106, 158] width 191 height 39
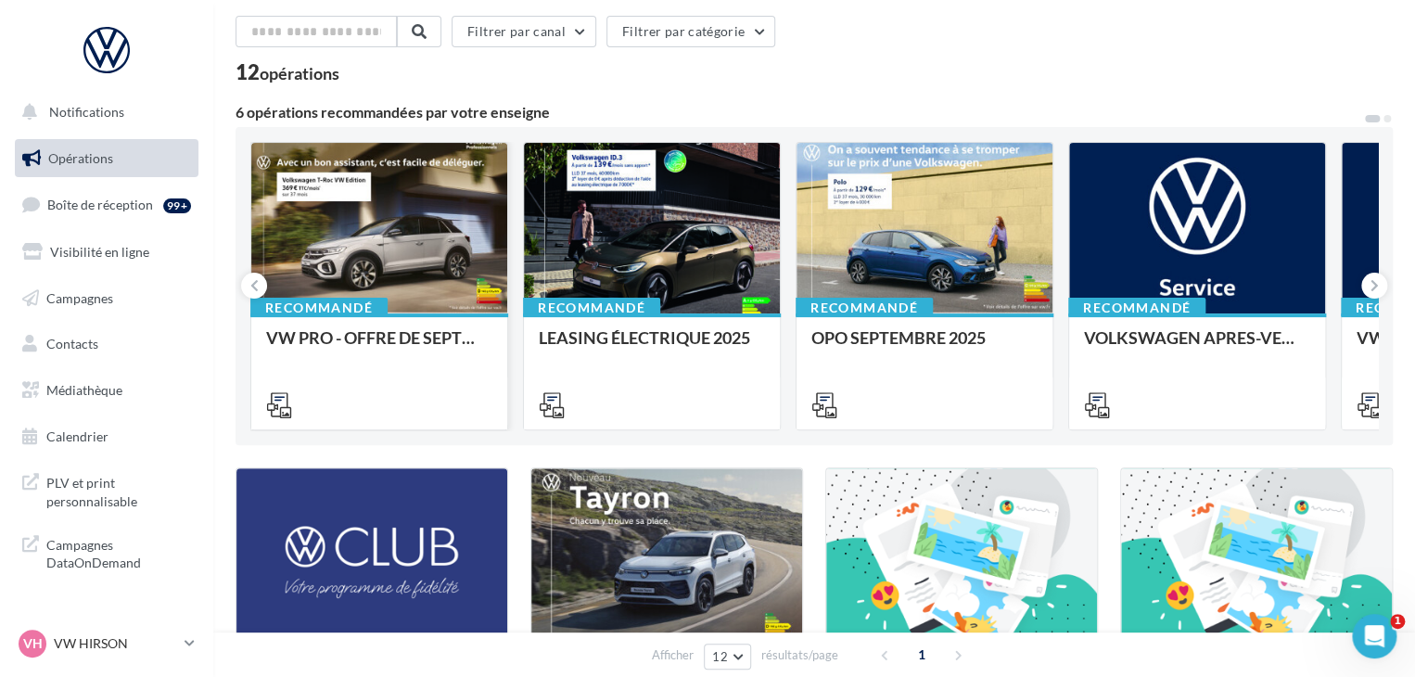
scroll to position [93, 0]
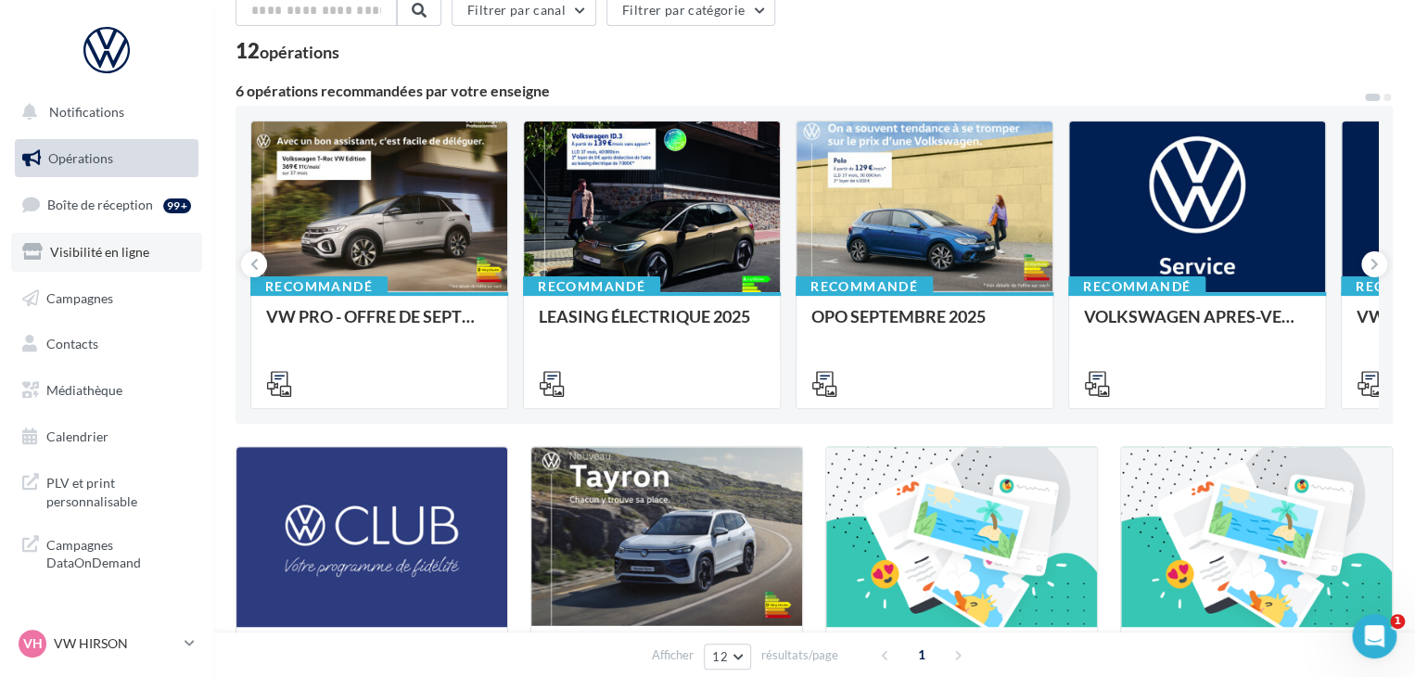
click at [120, 242] on link "Visibilité en ligne" at bounding box center [106, 252] width 191 height 39
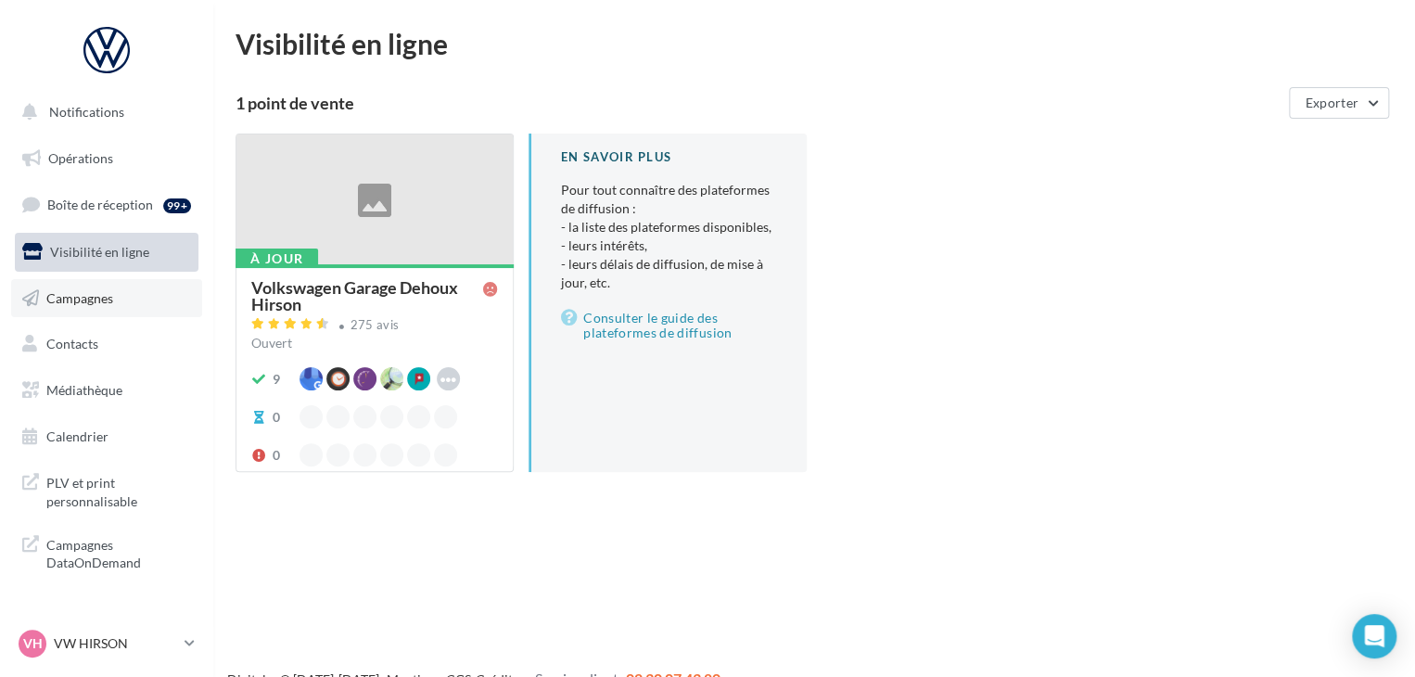
click at [96, 309] on link "Campagnes" at bounding box center [106, 298] width 191 height 39
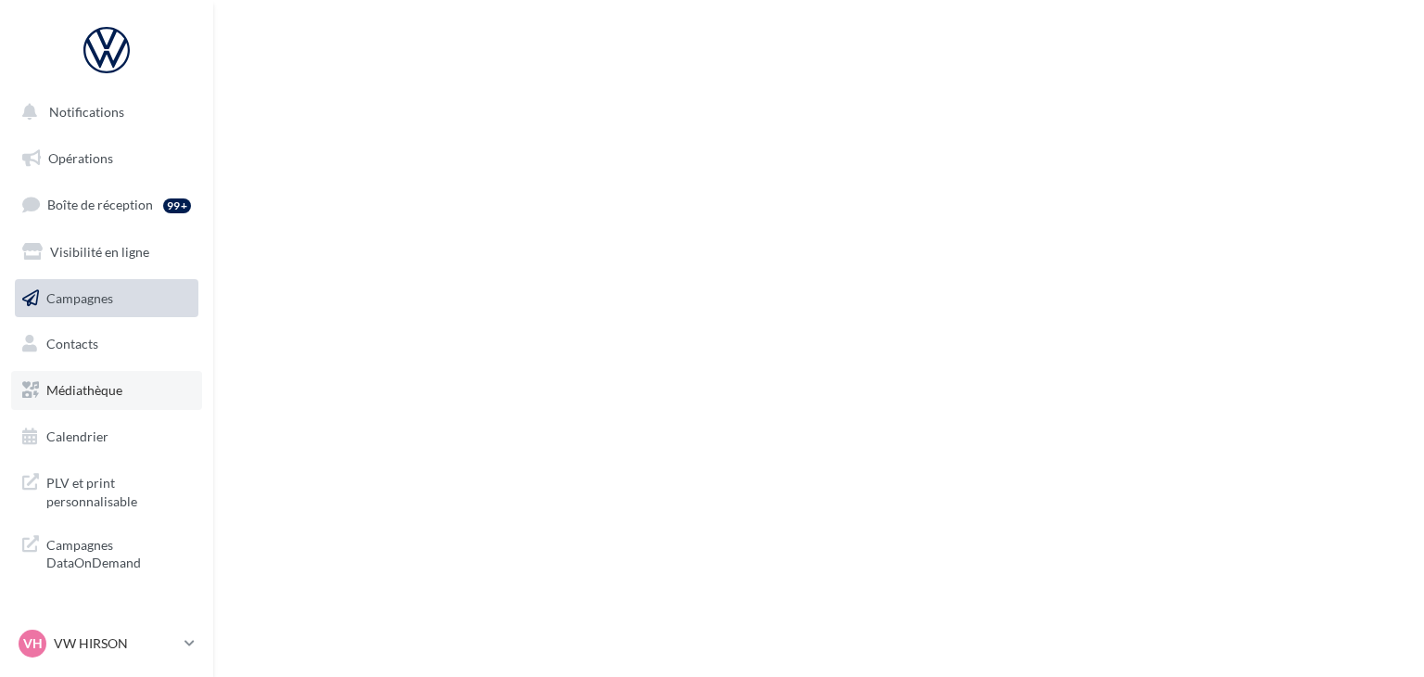
click at [68, 374] on link "Médiathèque" at bounding box center [106, 390] width 191 height 39
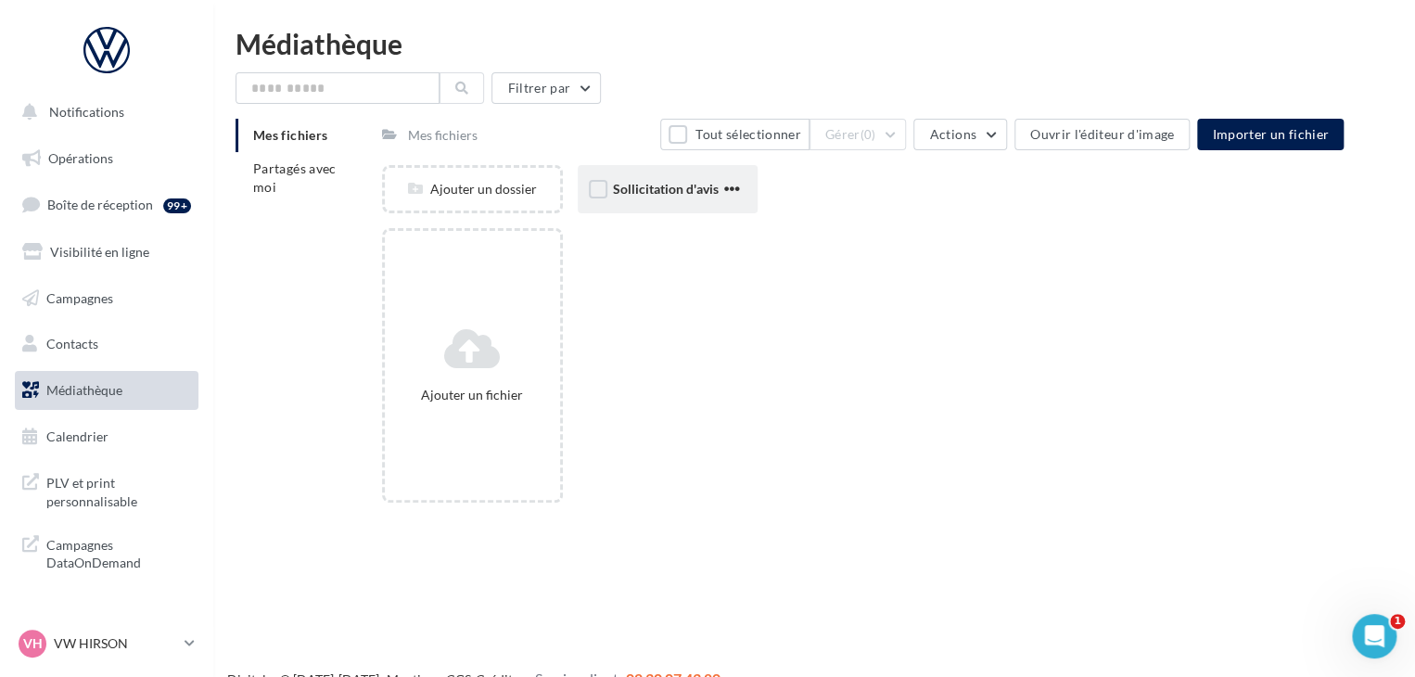
click at [657, 202] on div "Sollicitation d'avis" at bounding box center [668, 189] width 181 height 48
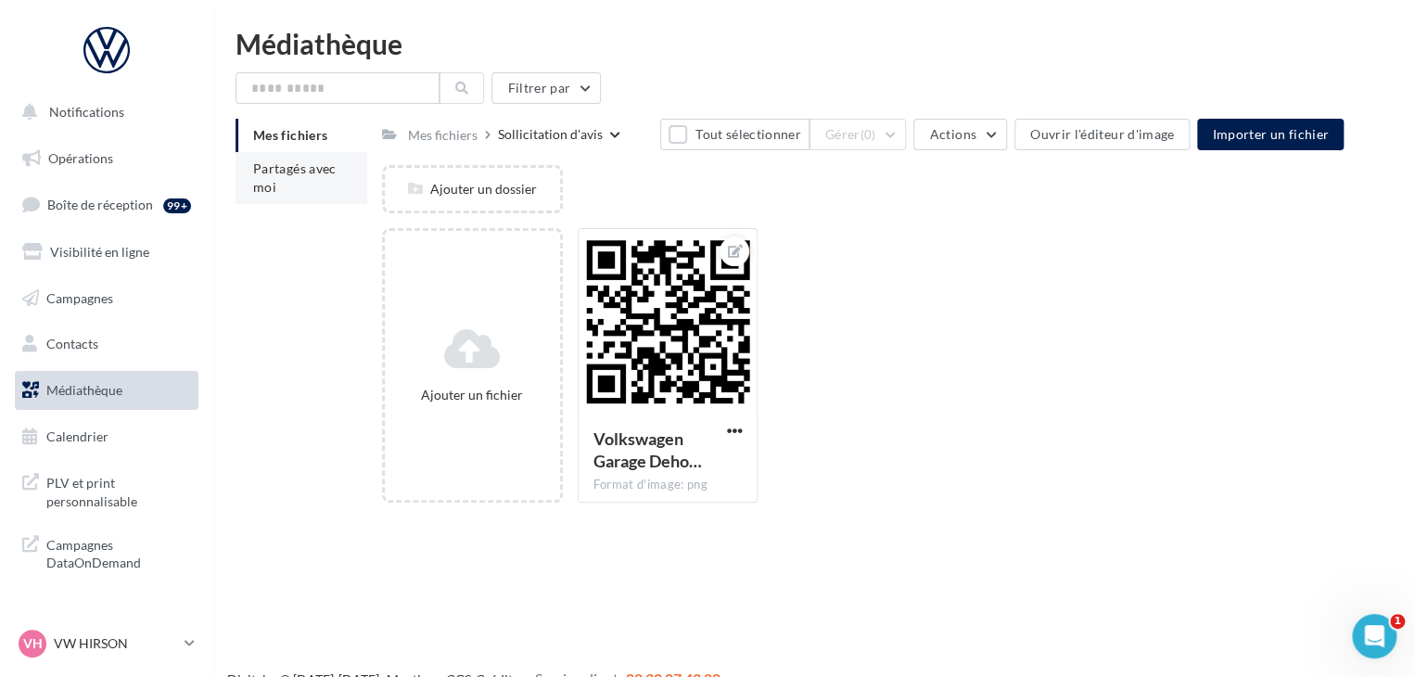
click at [256, 175] on span "Partagés avec moi" at bounding box center [294, 177] width 83 height 34
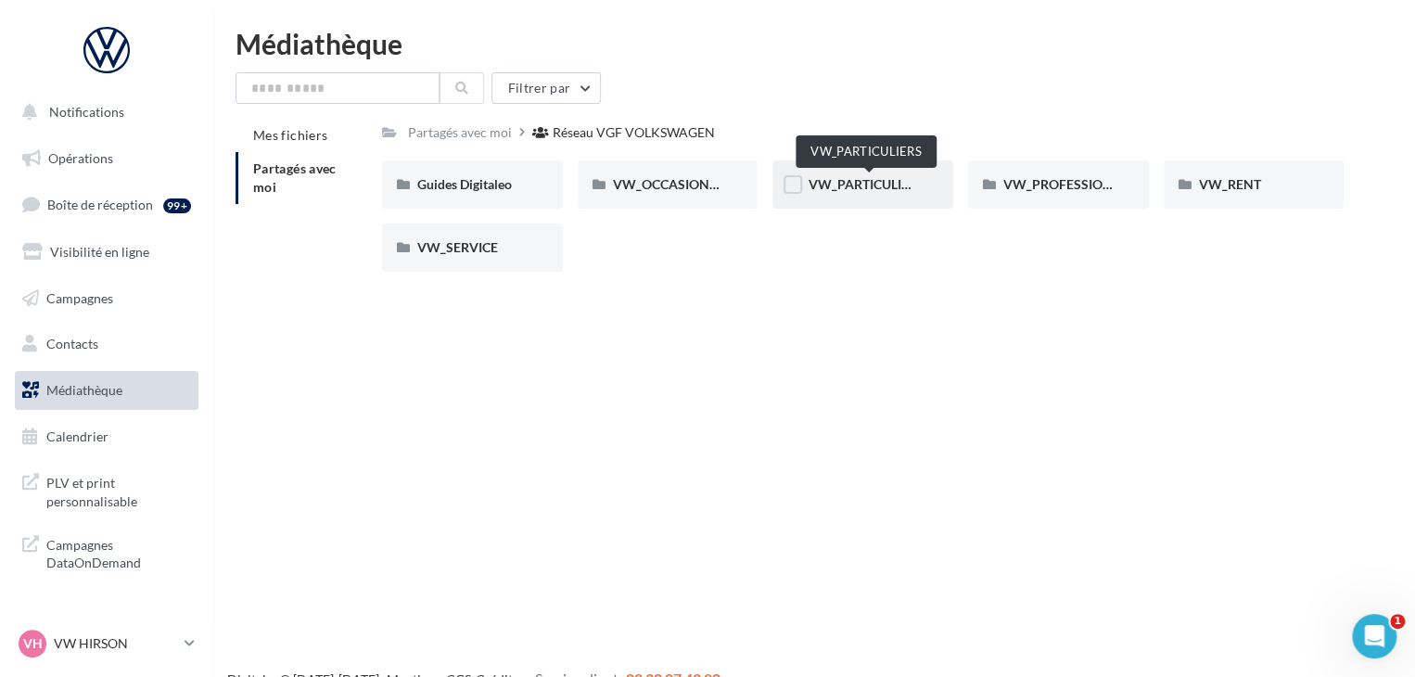
click at [844, 182] on span "VW_PARTICULIERS" at bounding box center [866, 184] width 116 height 16
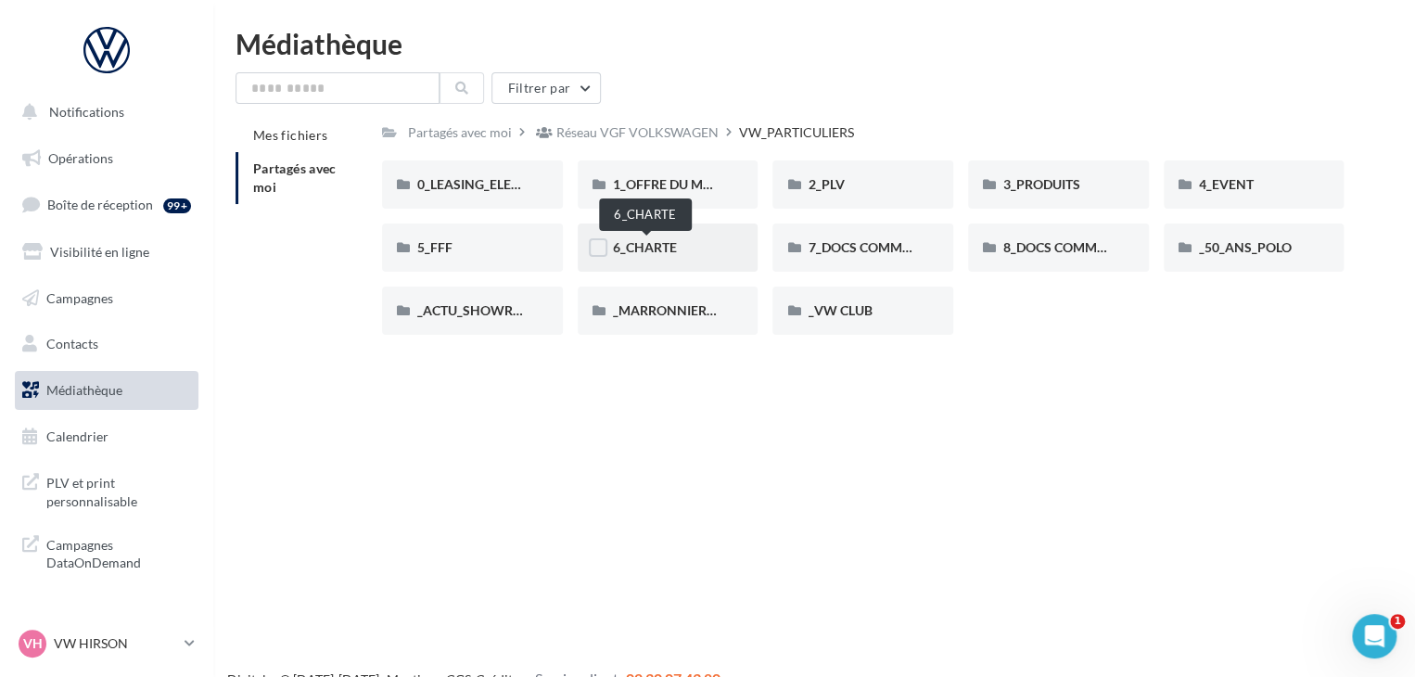
click at [642, 248] on span "6_CHARTE" at bounding box center [645, 247] width 64 height 16
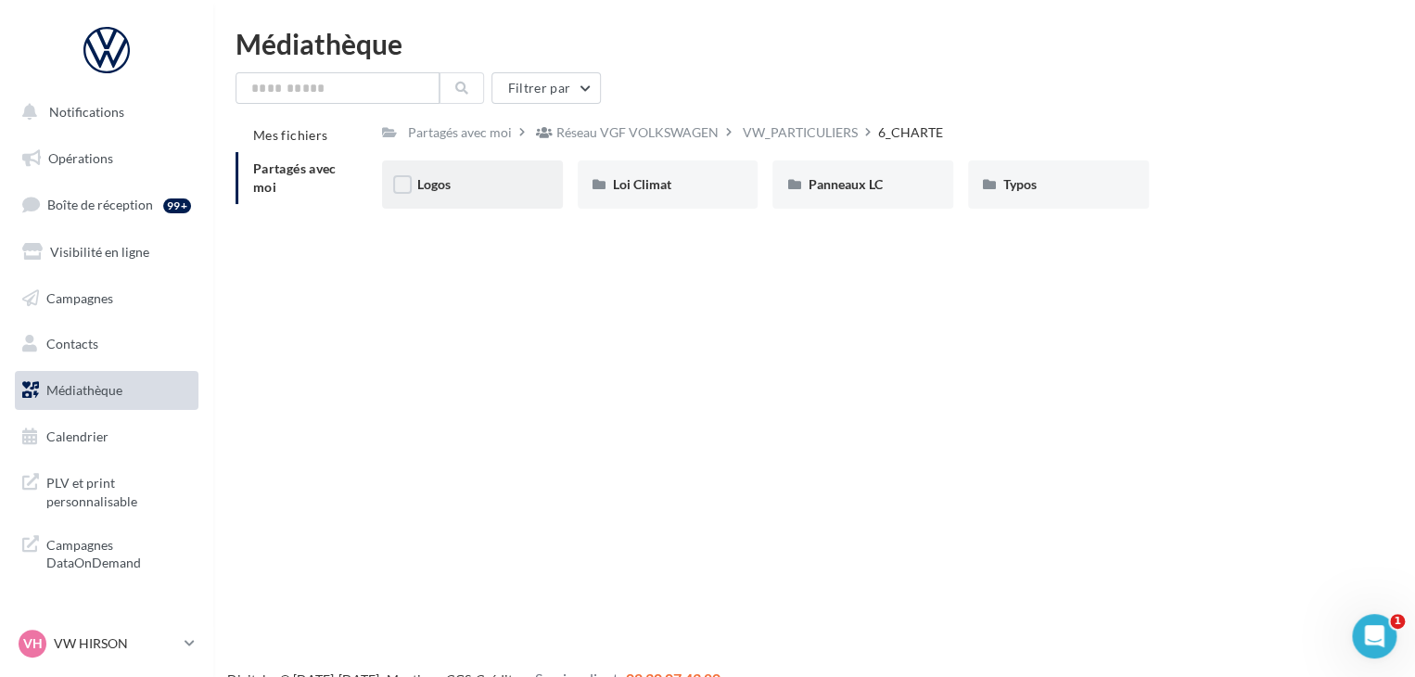
click at [468, 190] on div "Logos" at bounding box center [472, 184] width 110 height 19
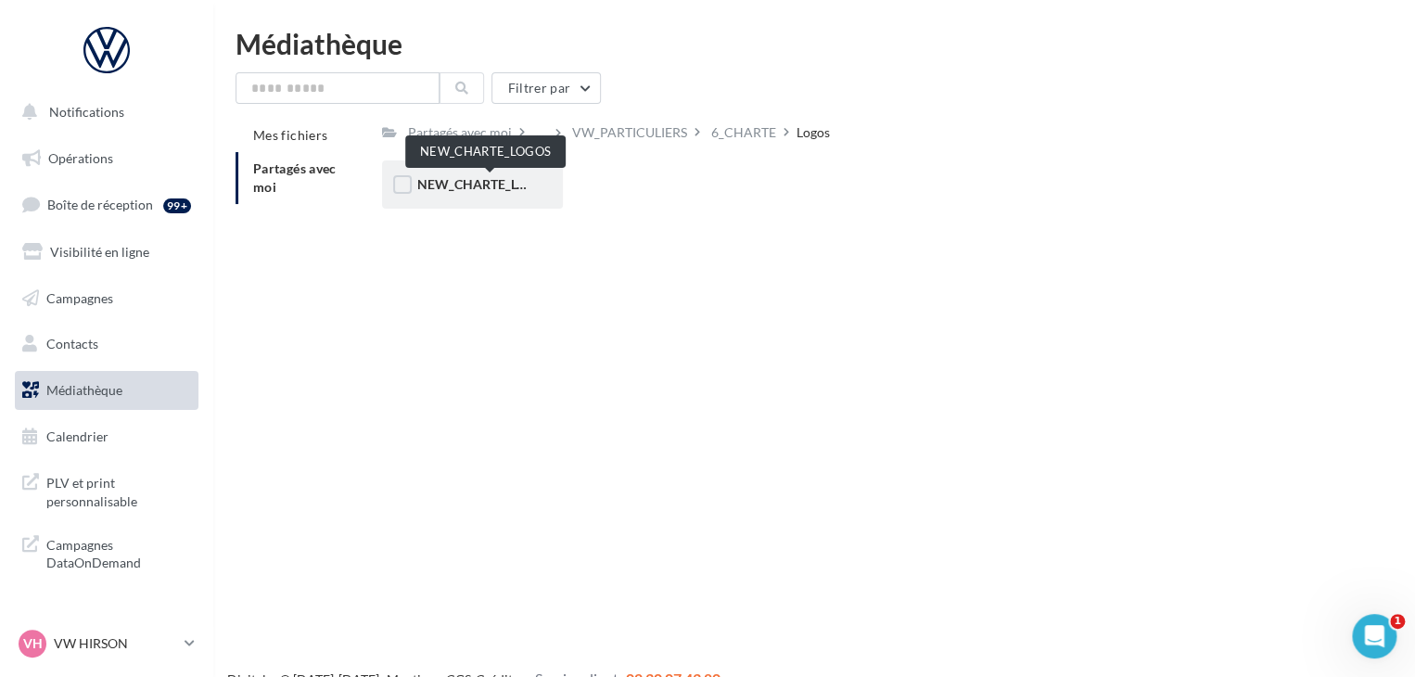
click at [464, 189] on span "NEW_CHARTE_LOGOS" at bounding box center [485, 184] width 136 height 16
click at [454, 201] on div "NEW_CHARTE_LOGOS" at bounding box center [472, 184] width 181 height 48
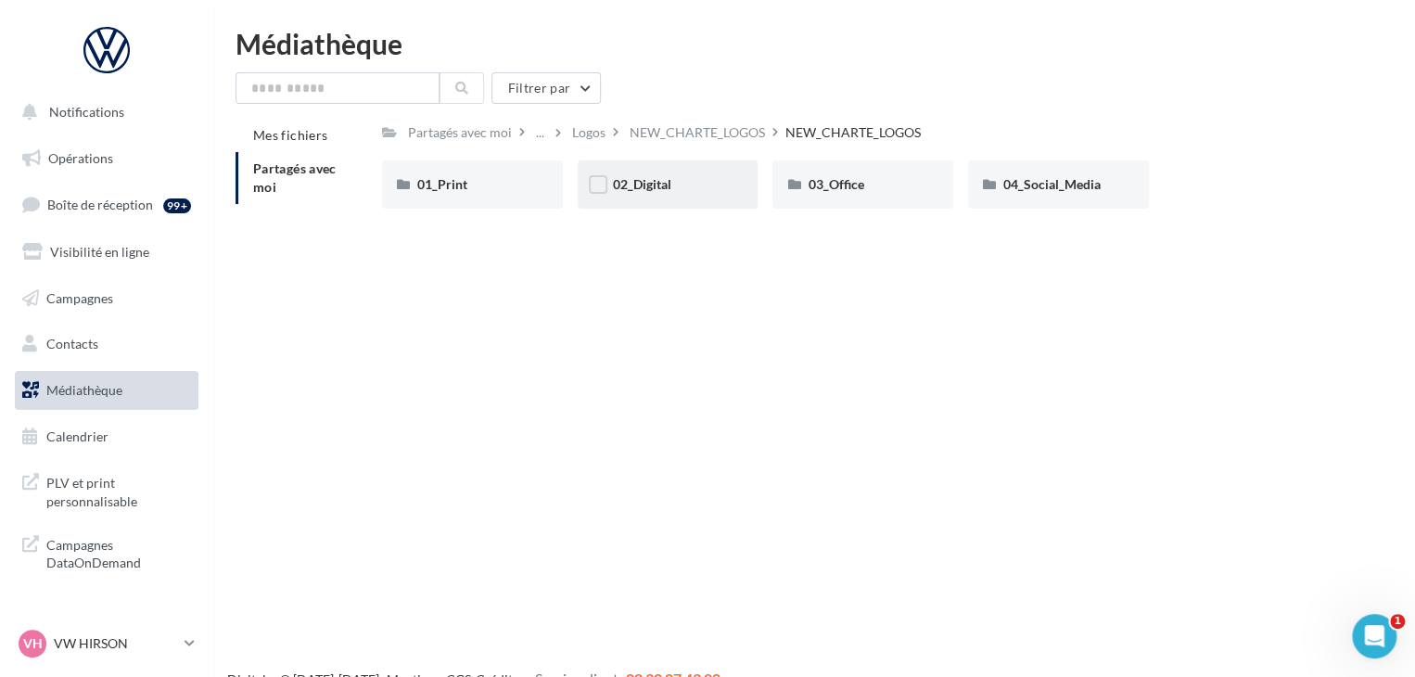
click at [616, 193] on div "02_Digital" at bounding box center [668, 184] width 110 height 19
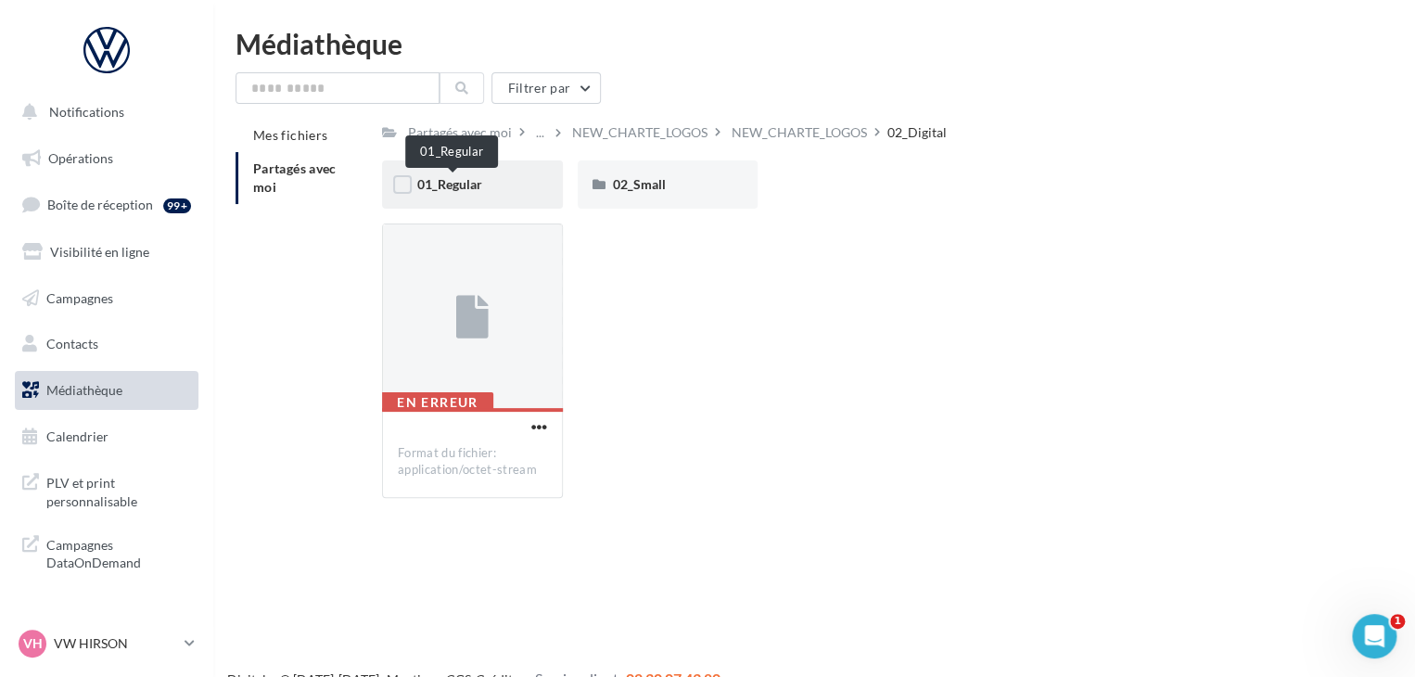
click at [450, 186] on span "01_Regular" at bounding box center [449, 184] width 65 height 16
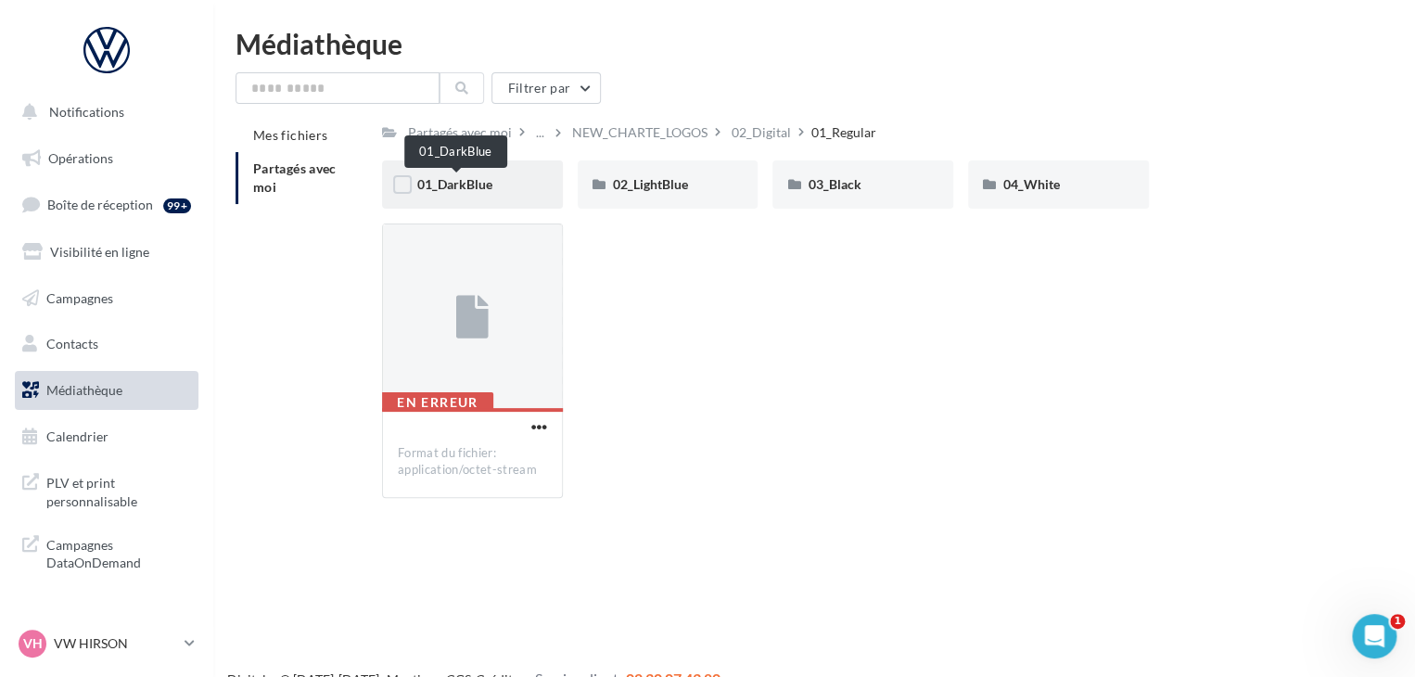
click at [469, 188] on span "01_DarkBlue" at bounding box center [454, 184] width 75 height 16
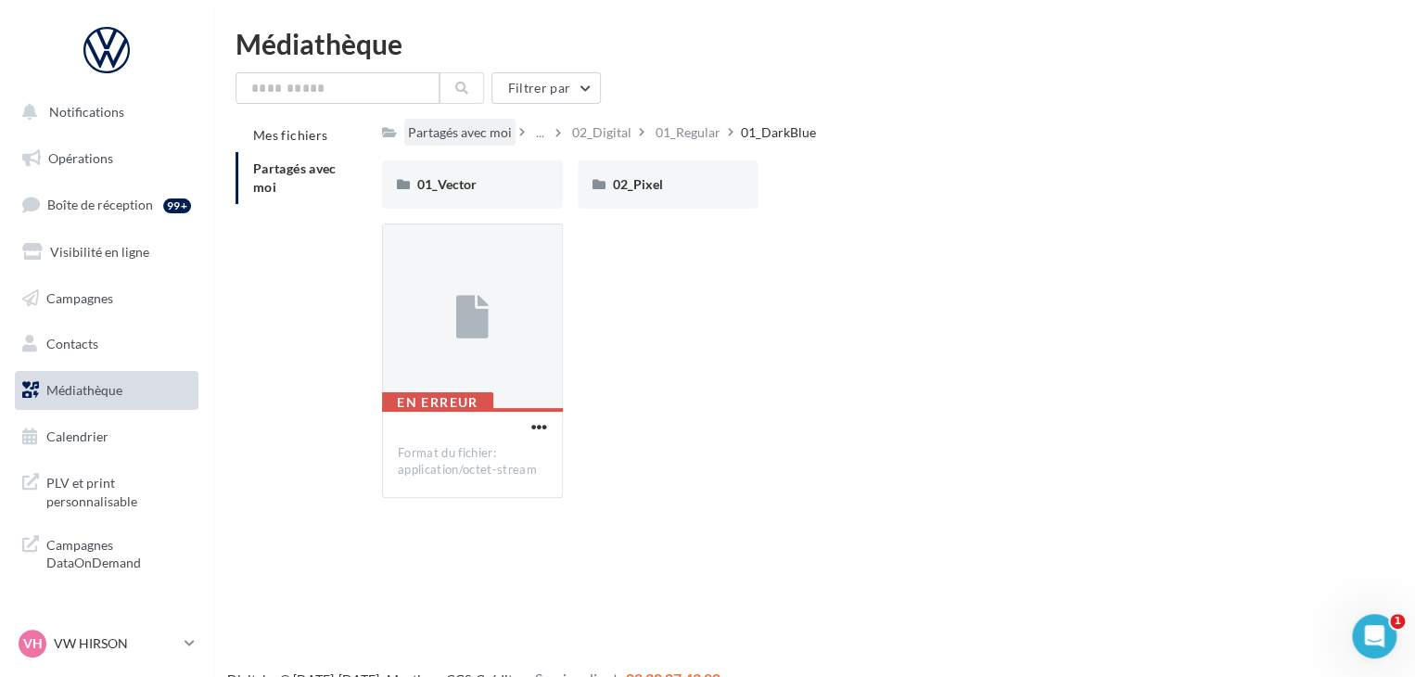
click at [467, 125] on div "Partagés avec moi" at bounding box center [460, 132] width 104 height 19
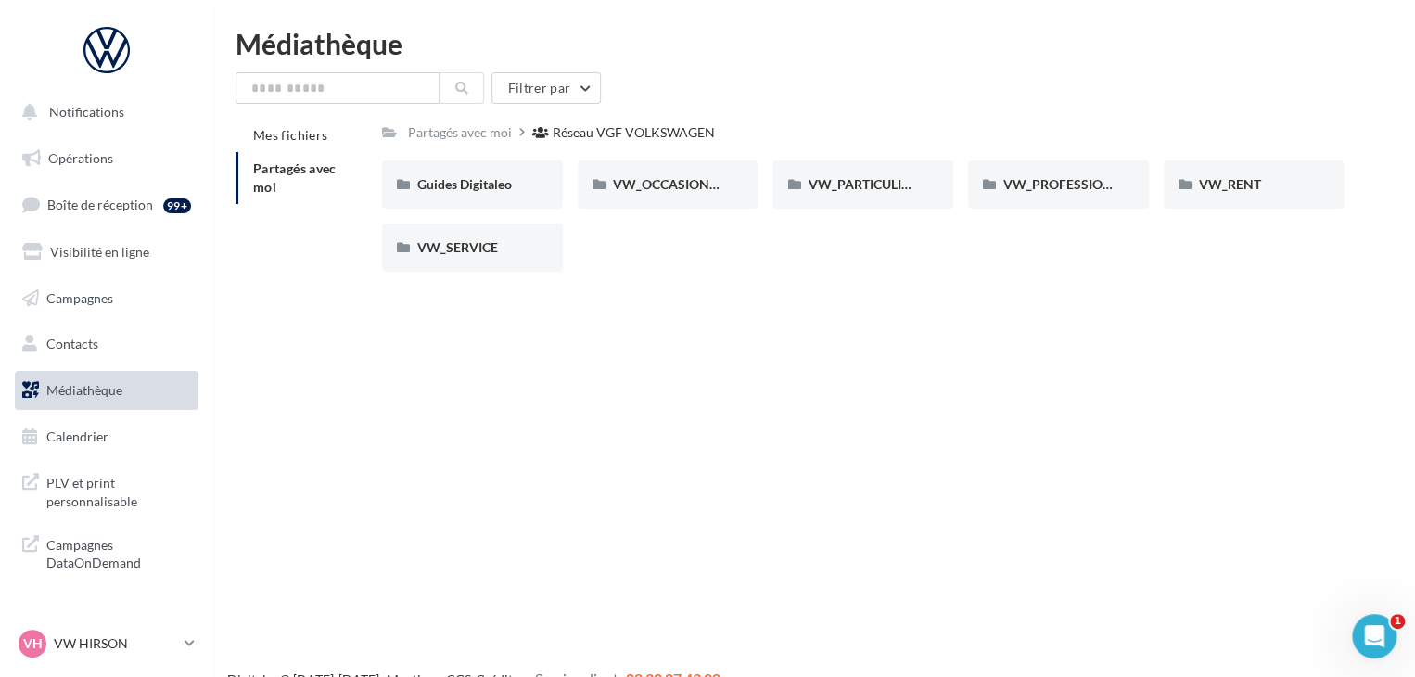
click at [467, 125] on div "Partagés avec moi" at bounding box center [460, 132] width 104 height 19
click at [293, 129] on span "Mes fichiers" at bounding box center [290, 135] width 74 height 16
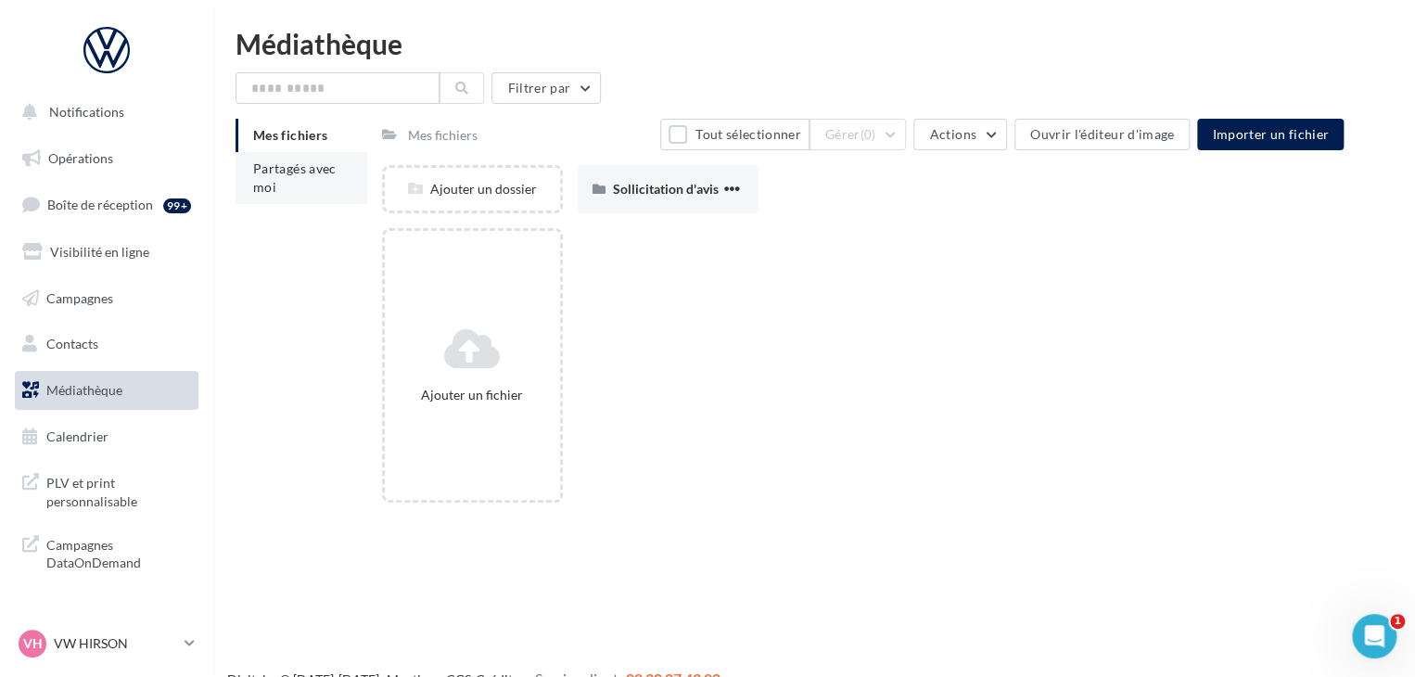
click at [287, 171] on span "Partagés avec moi" at bounding box center [294, 177] width 83 height 34
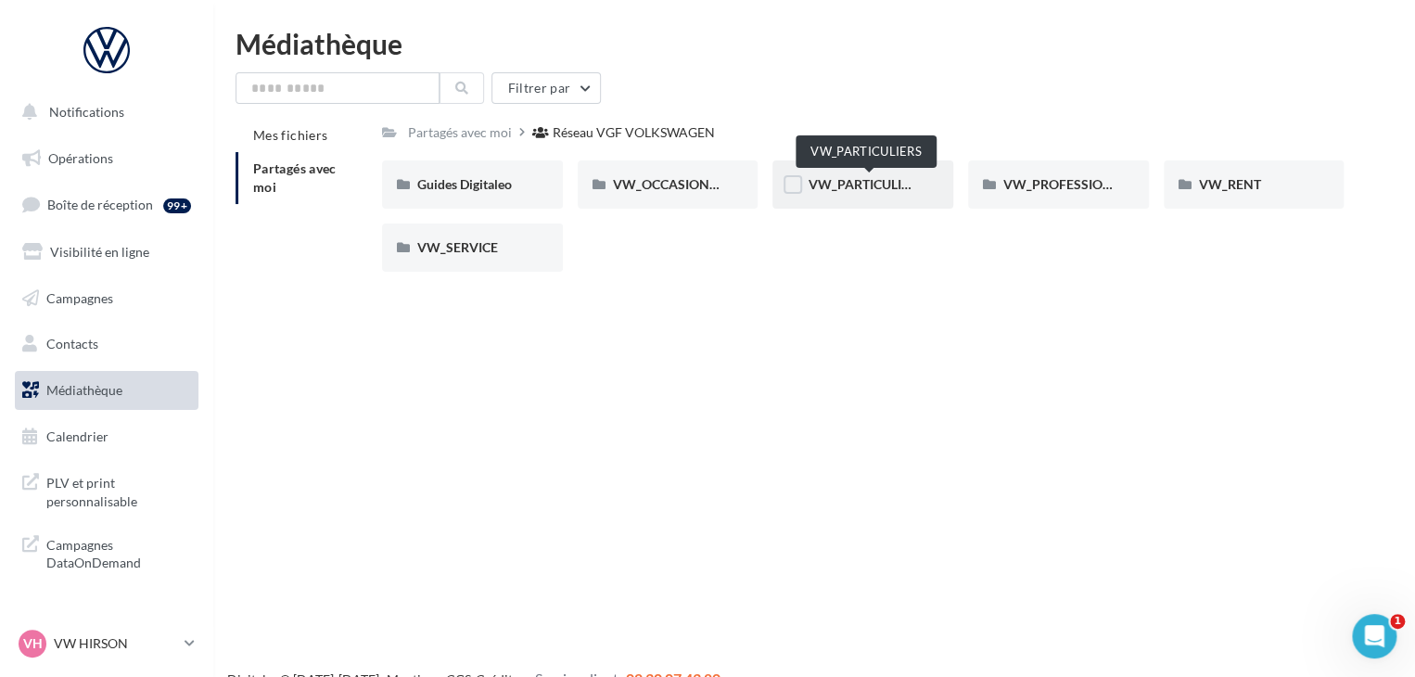
click at [876, 183] on span "VW_PARTICULIERS" at bounding box center [866, 184] width 116 height 16
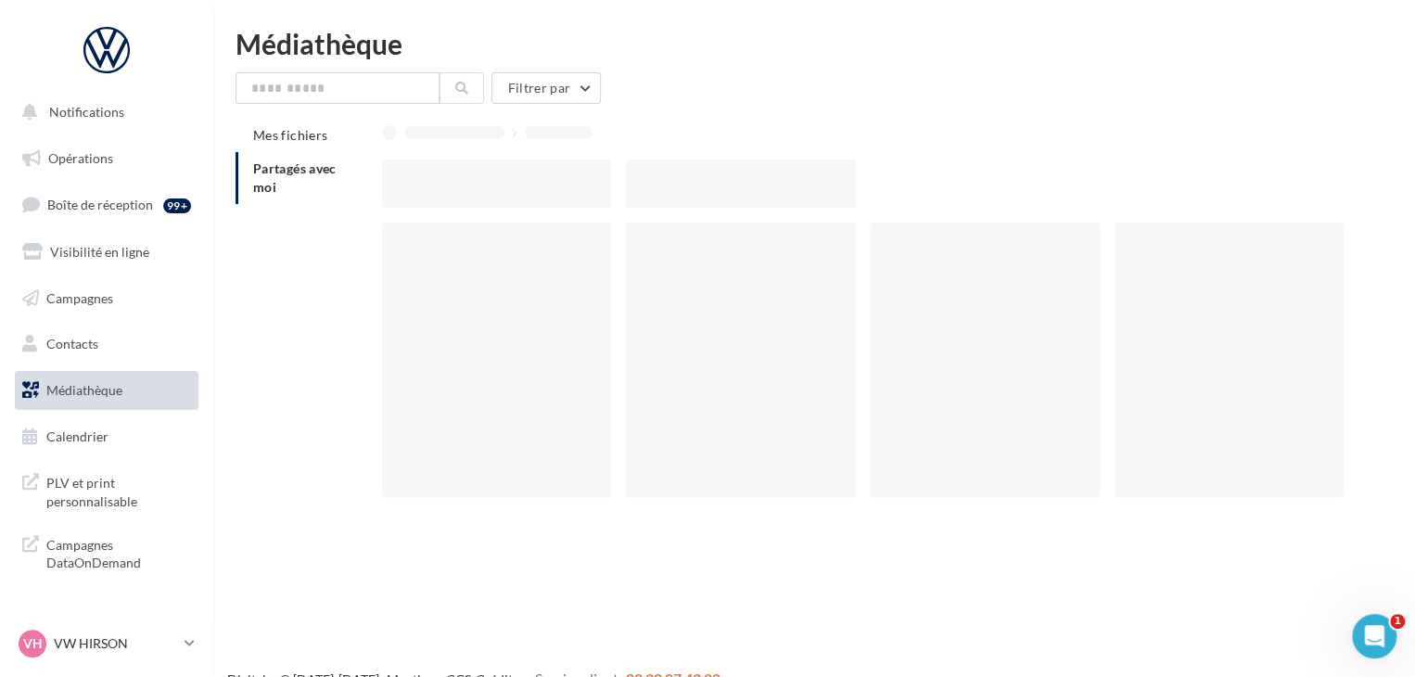
click at [876, 183] on div at bounding box center [870, 184] width 977 height 48
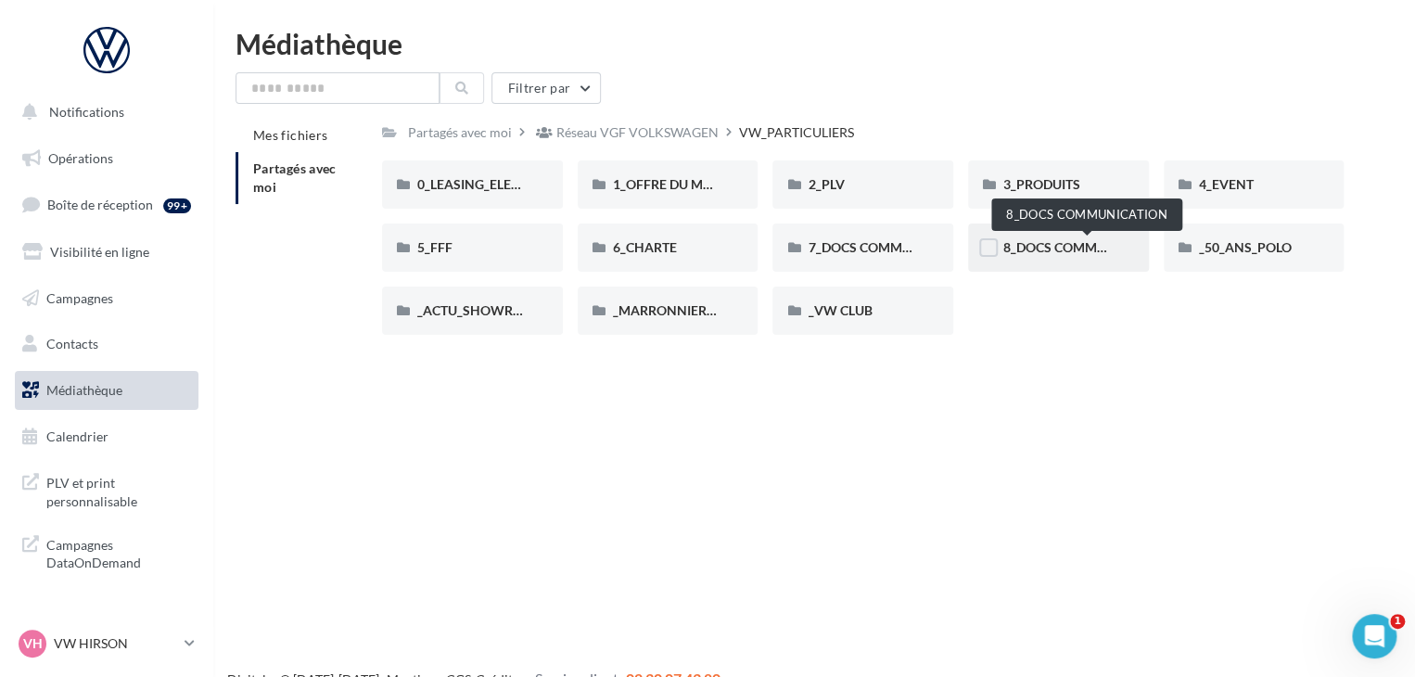
click at [1054, 253] on span "8_DOCS COMMUNICATION" at bounding box center [1085, 247] width 165 height 16
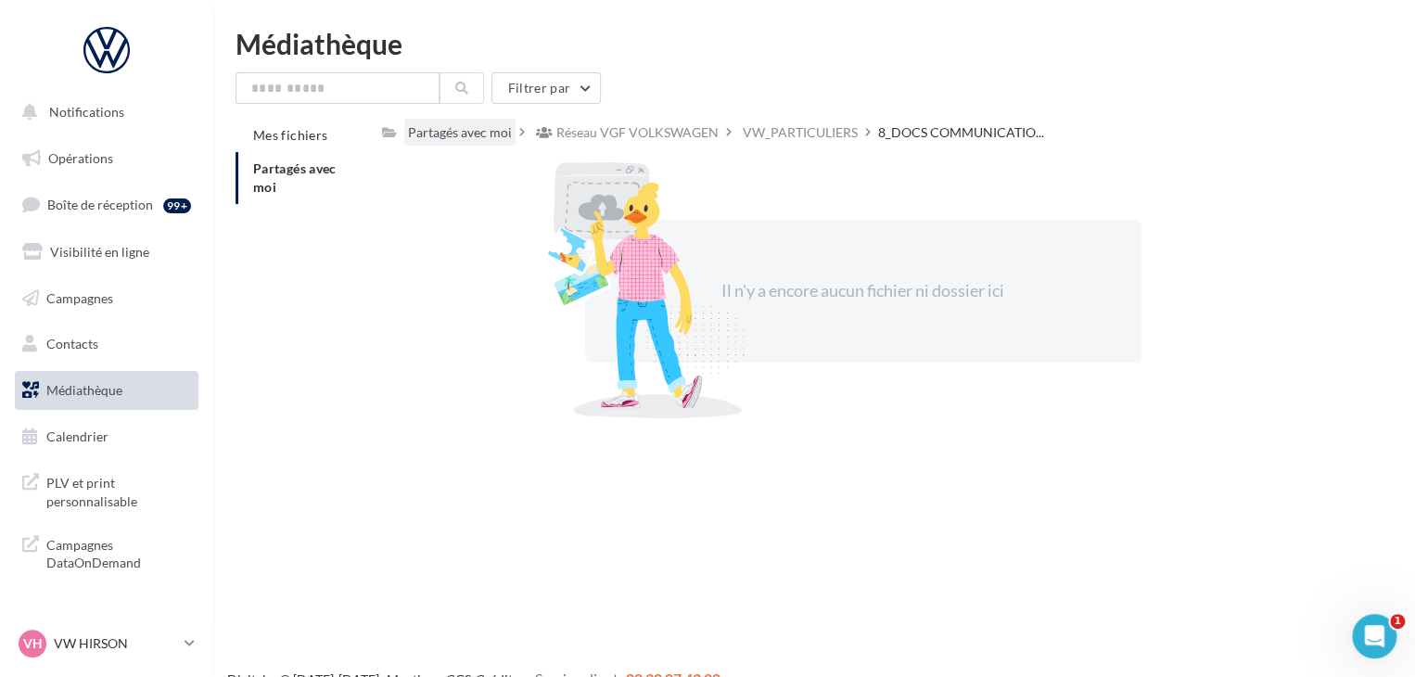
click at [452, 145] on div "Partagés avec moi" at bounding box center [459, 132] width 111 height 27
